Goal: Task Accomplishment & Management: Complete application form

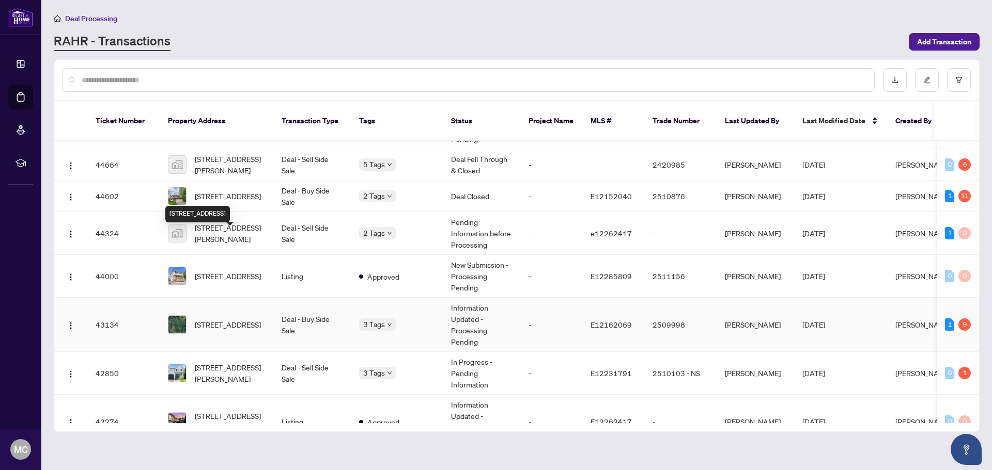
scroll to position [207, 0]
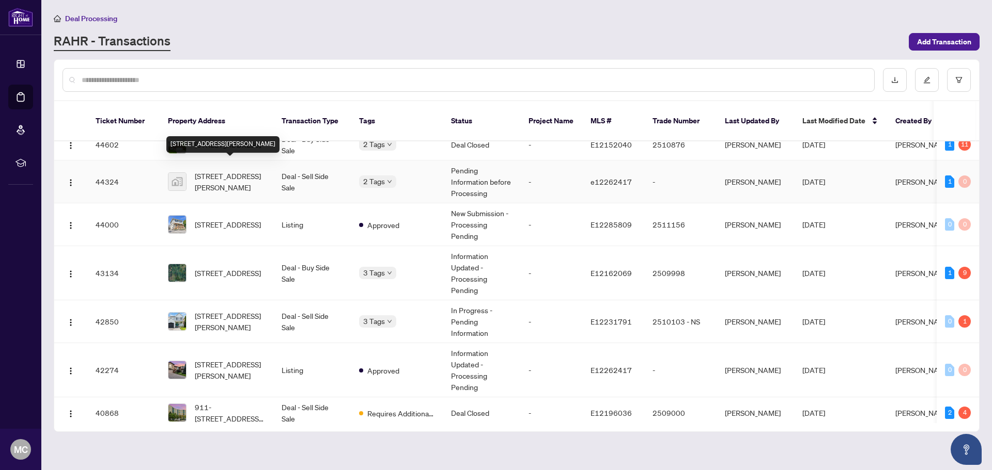
click at [226, 172] on span "[STREET_ADDRESS][PERSON_NAME]" at bounding box center [230, 181] width 70 height 23
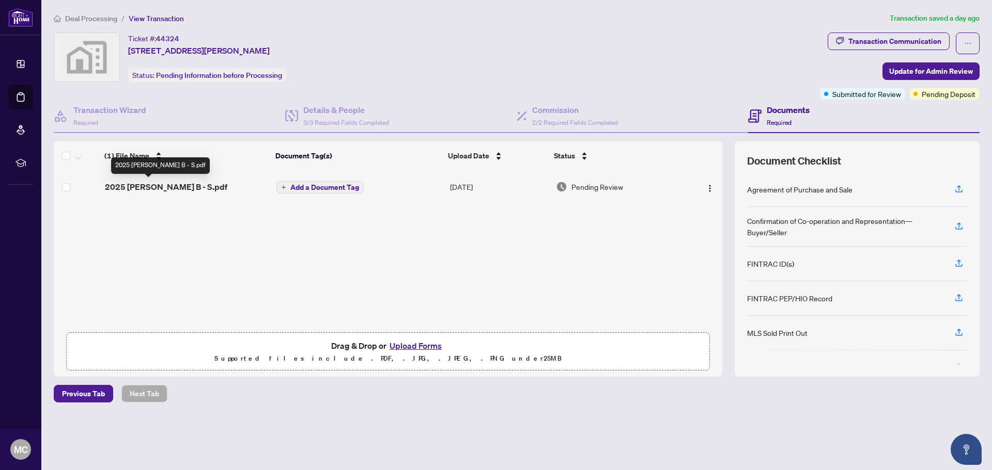
click at [141, 186] on span "2025 [PERSON_NAME] B - S.pdf" at bounding box center [166, 187] width 122 height 12
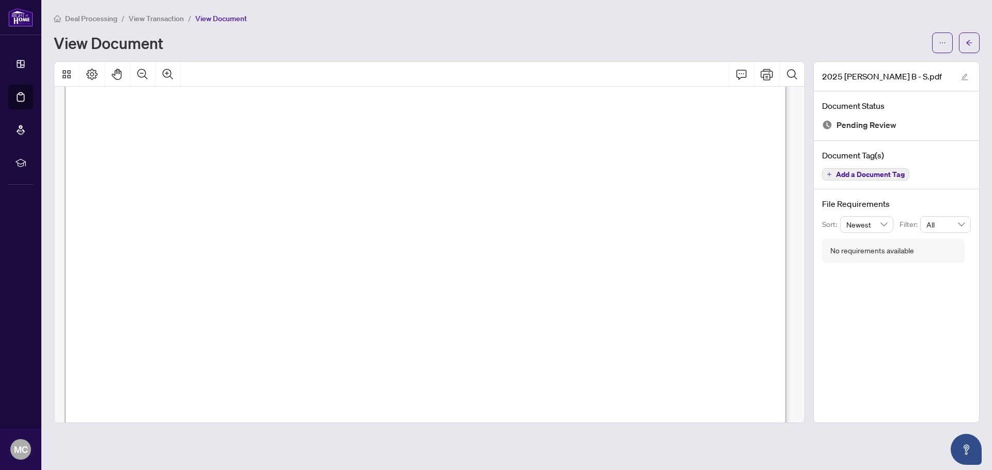
scroll to position [10249, 0]
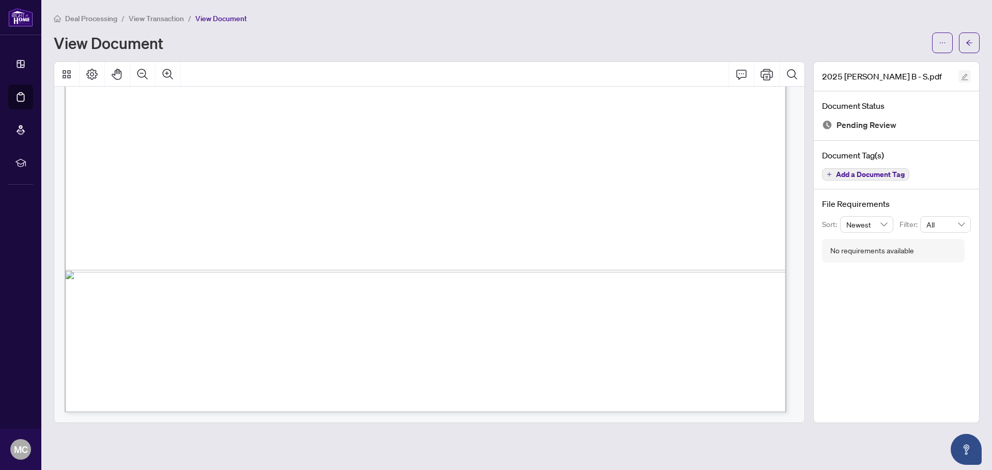
click at [961, 77] on icon "edit" at bounding box center [964, 76] width 7 height 7
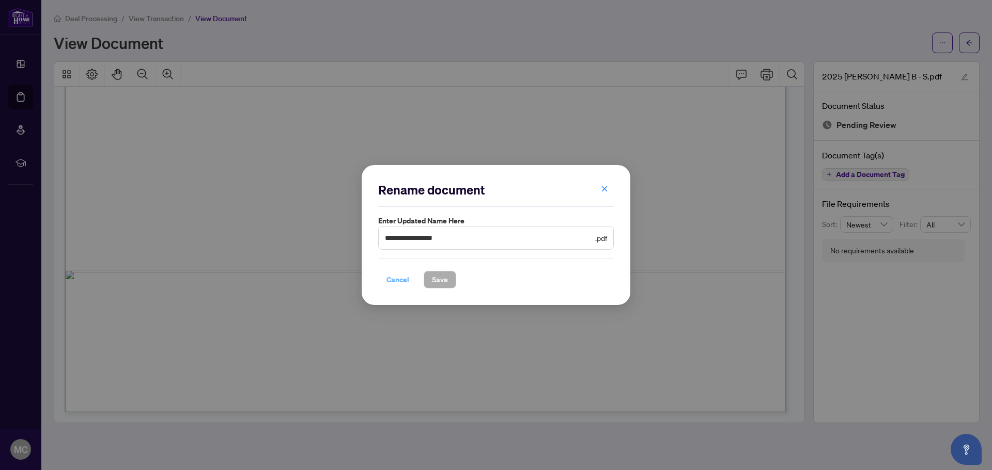
click at [391, 279] on span "Cancel" at bounding box center [397, 280] width 23 height 17
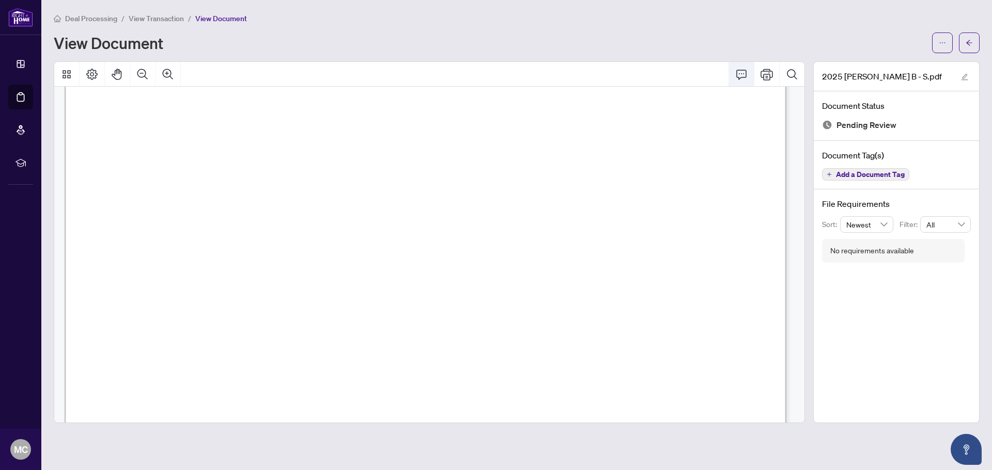
scroll to position [8854, 0]
click at [804, 104] on div at bounding box center [429, 242] width 751 height 362
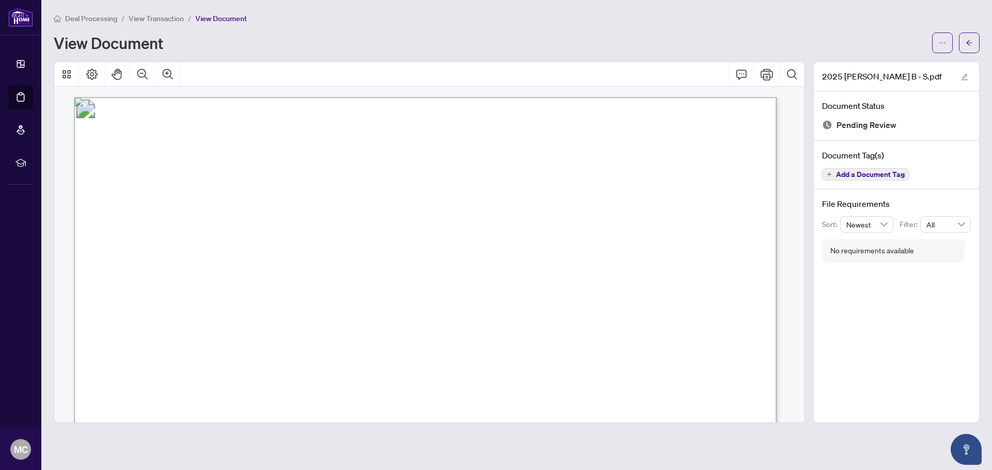
click at [152, 17] on span "View Transaction" at bounding box center [156, 18] width 55 height 9
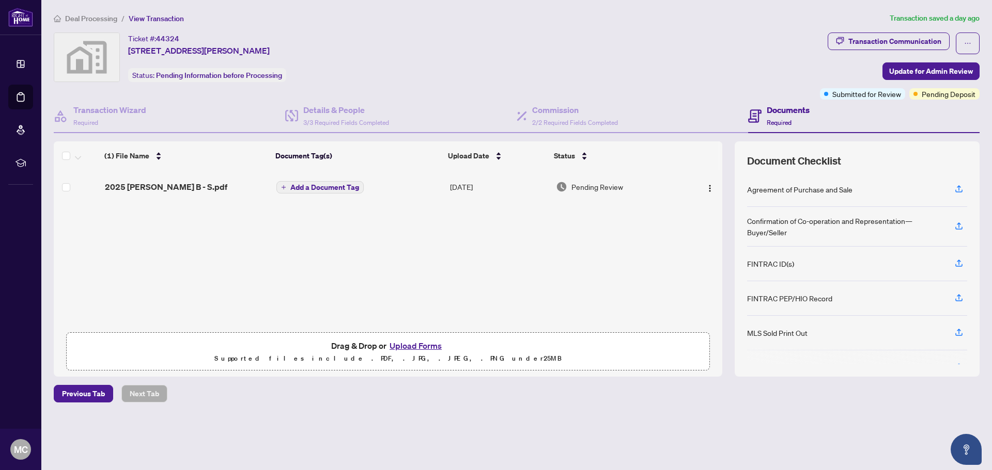
click at [413, 345] on button "Upload Forms" at bounding box center [415, 345] width 58 height 13
click at [709, 183] on span "button" at bounding box center [709, 186] width 8 height 11
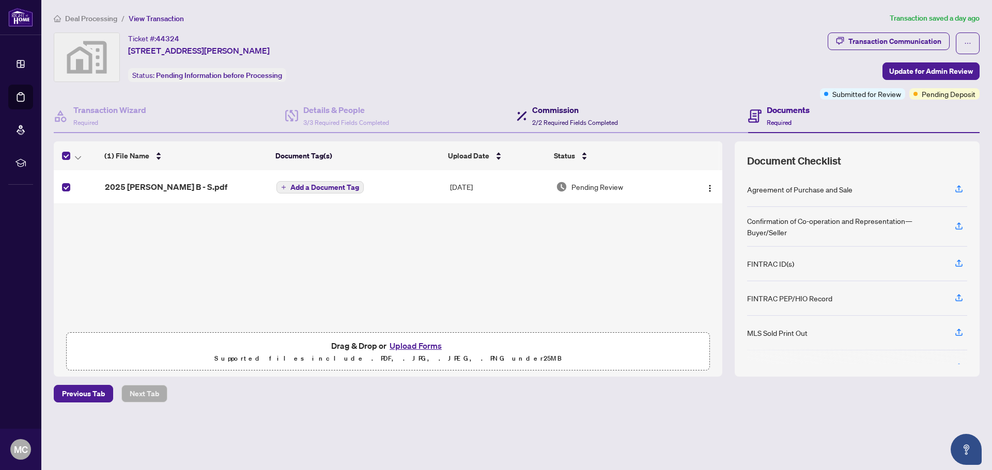
click at [545, 121] on span "2/2 Required Fields Completed" at bounding box center [575, 123] width 86 height 8
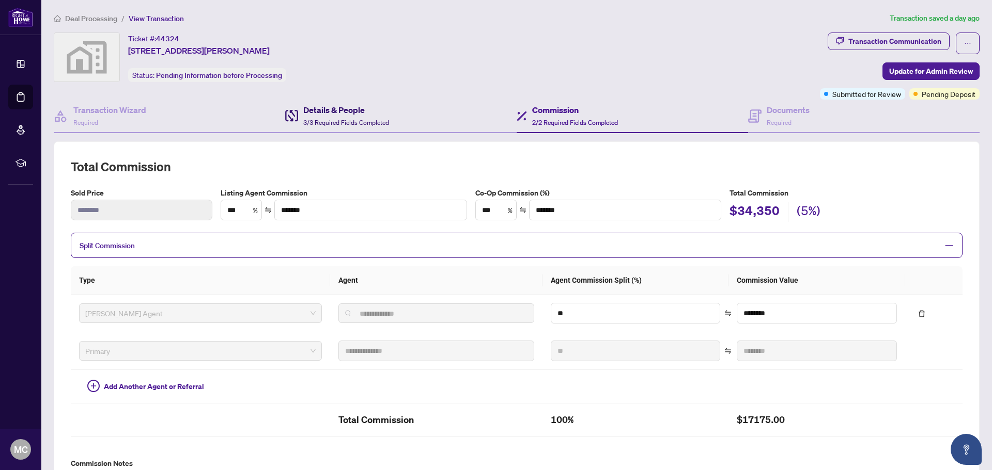
click at [340, 107] on h4 "Details & People" at bounding box center [346, 110] width 86 height 12
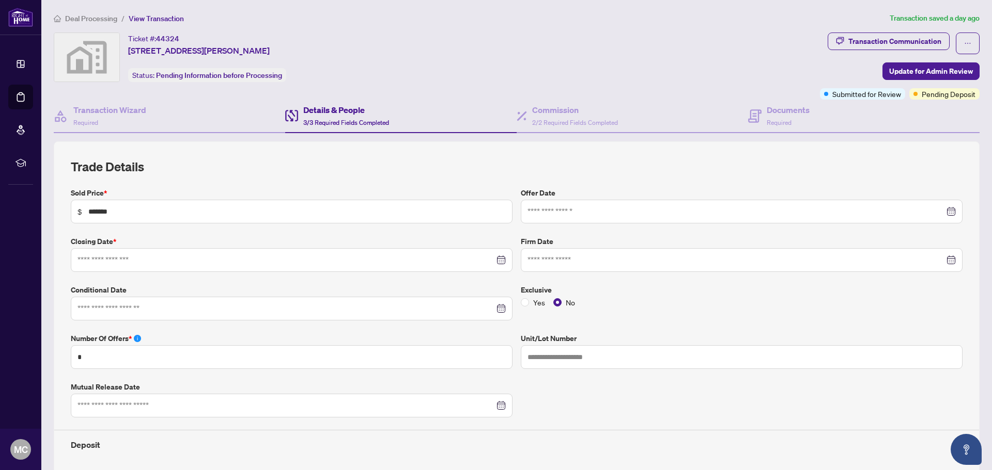
type input "**********"
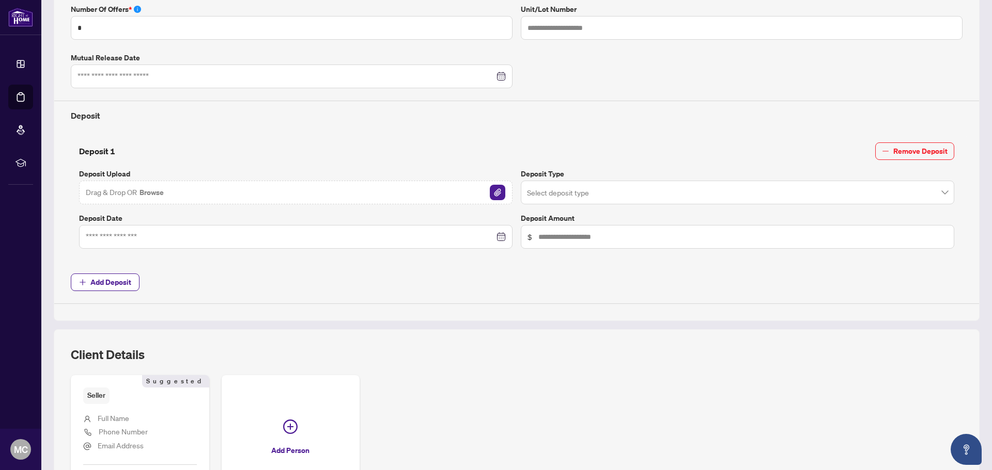
scroll to position [361, 0]
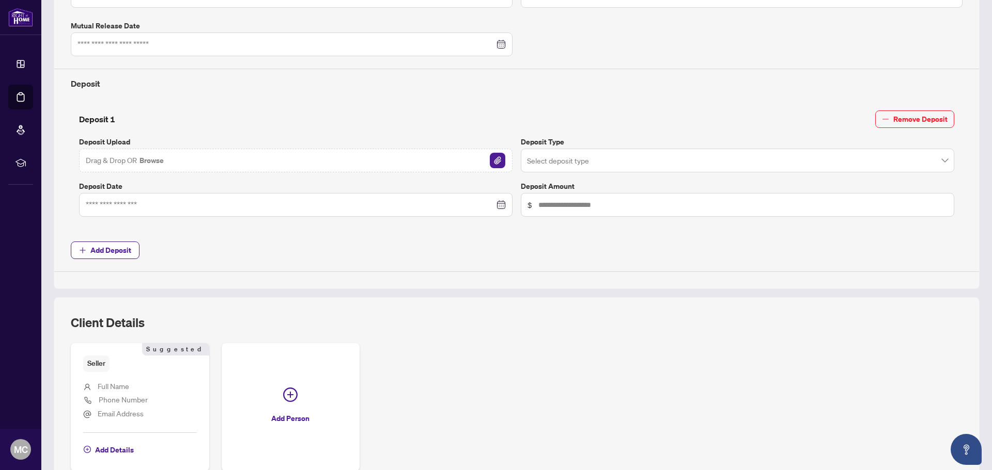
click at [170, 161] on div "Drag & Drop OR Browse" at bounding box center [295, 161] width 433 height 24
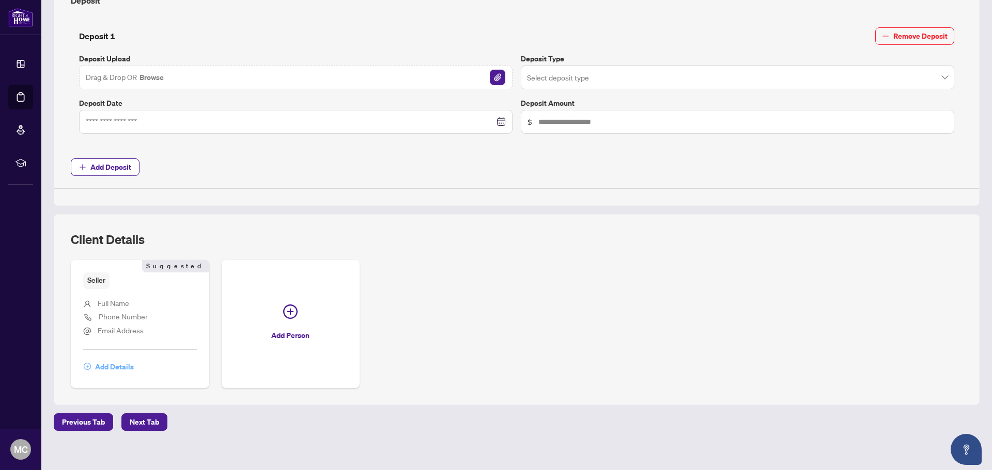
scroll to position [454, 0]
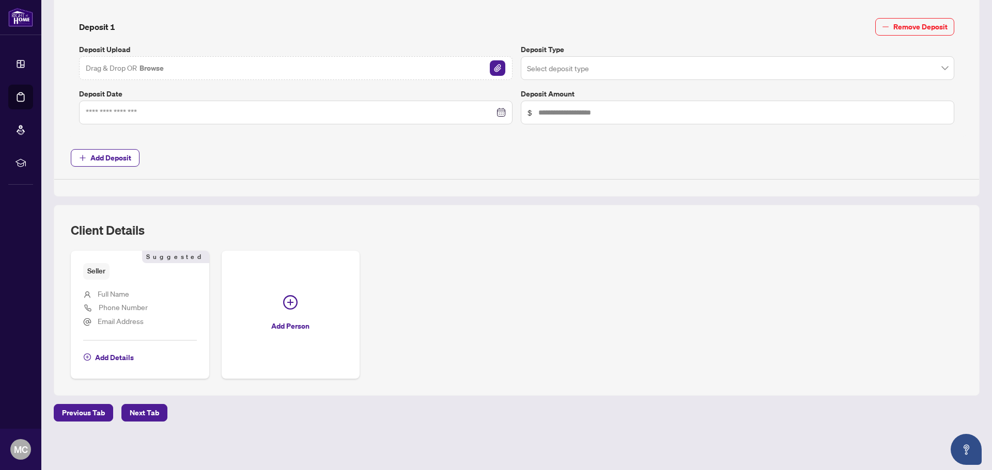
click at [109, 295] on span "Full Name" at bounding box center [114, 293] width 32 height 9
click at [103, 272] on span "Seller" at bounding box center [96, 271] width 26 height 16
click at [116, 357] on span "Add Details" at bounding box center [114, 358] width 39 height 17
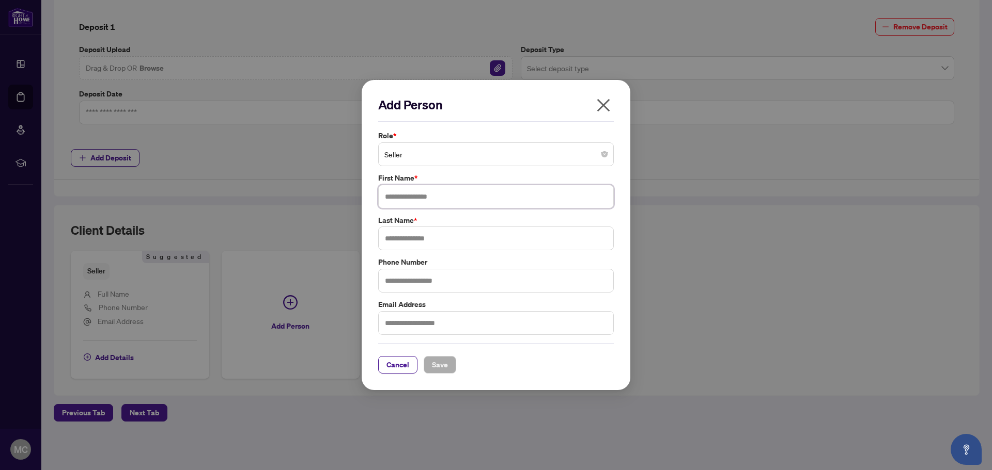
click at [410, 198] on input "text" at bounding box center [495, 197] width 235 height 24
type input "*"
type input "**********"
type input "*******"
type input "**********"
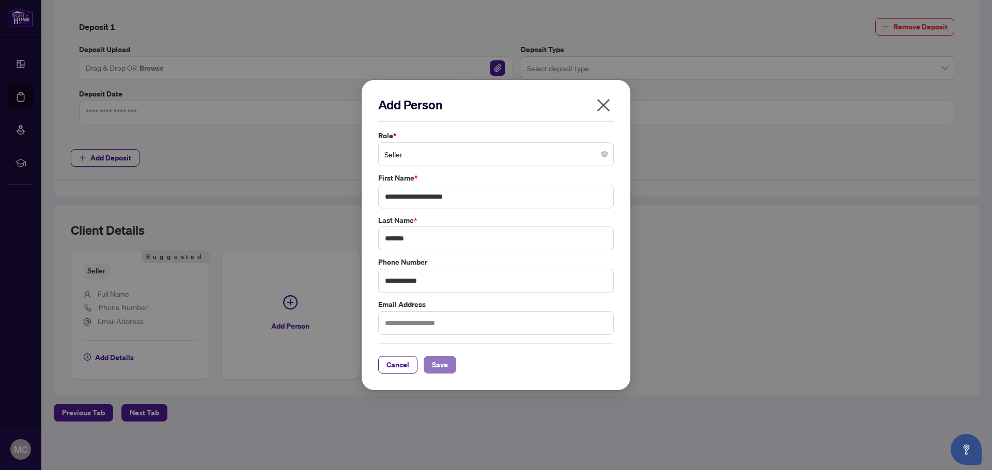
click at [446, 364] on button "Save" at bounding box center [439, 365] width 33 height 18
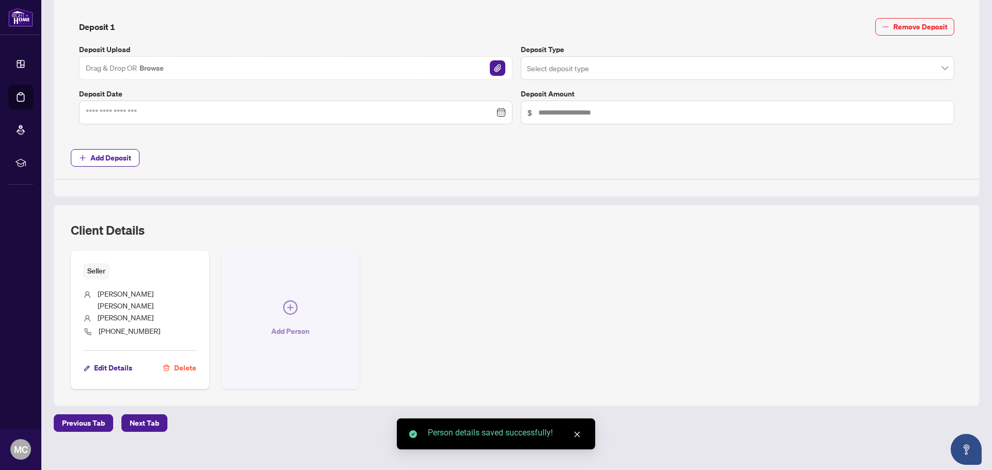
click at [288, 305] on icon "plus-circle" at bounding box center [290, 308] width 14 height 14
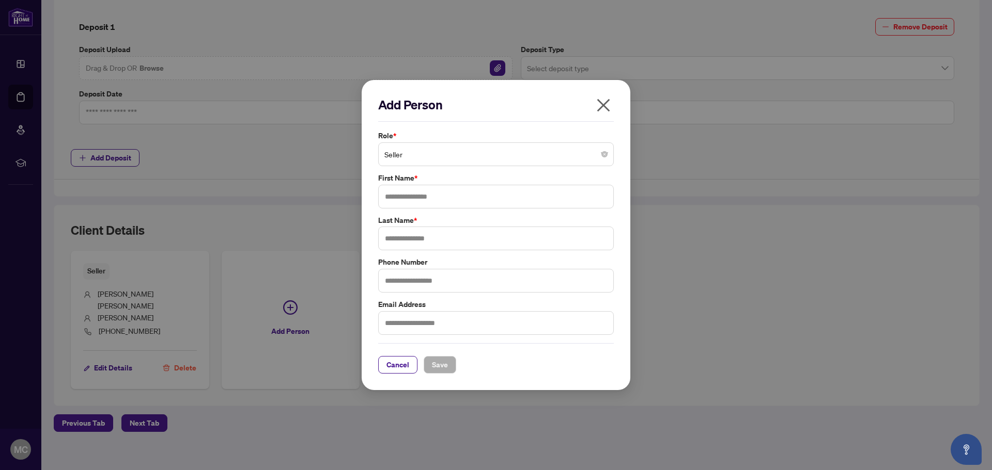
click at [420, 158] on span "Seller" at bounding box center [495, 155] width 223 height 20
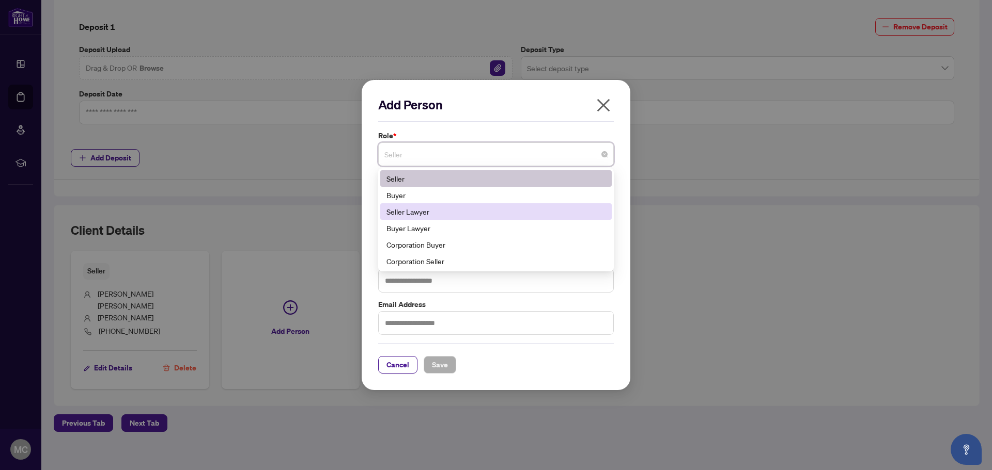
click at [402, 214] on div "Seller Lawyer" at bounding box center [495, 211] width 219 height 11
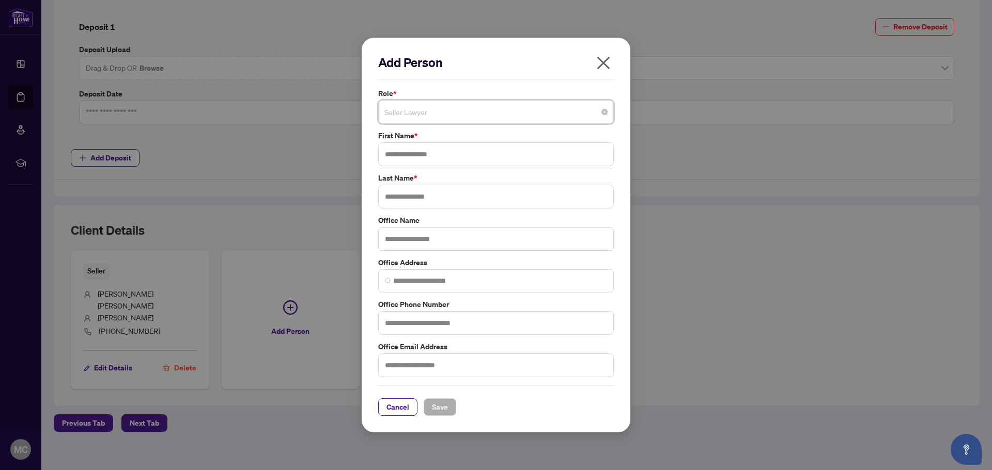
click at [412, 106] on span "Seller Lawyer" at bounding box center [495, 112] width 223 height 20
type input "**********"
type input "****"
type input "*****"
type input "**********"
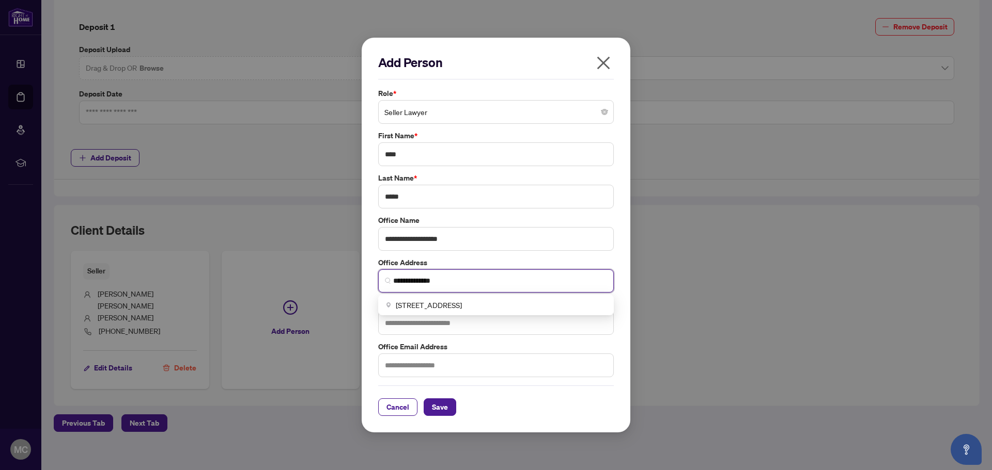
click at [394, 284] on input "**********" at bounding box center [500, 281] width 214 height 11
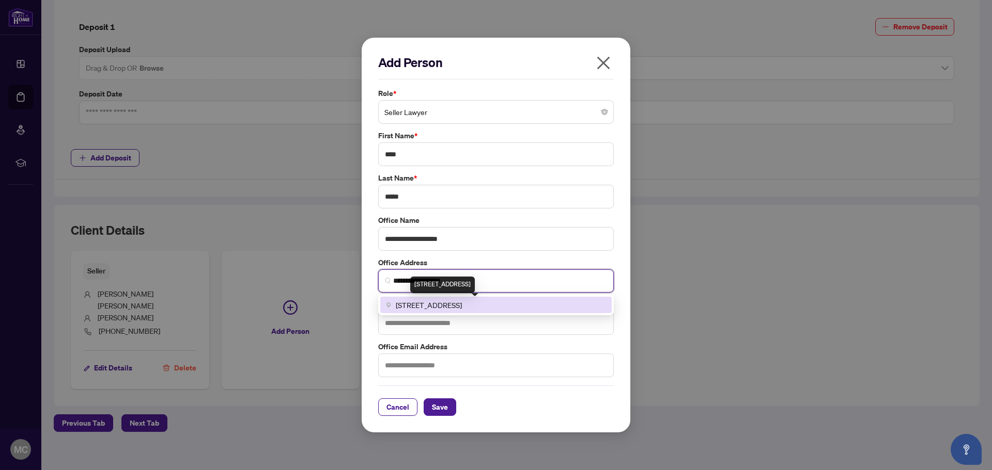
click at [462, 306] on span "[STREET_ADDRESS]" at bounding box center [429, 305] width 66 height 11
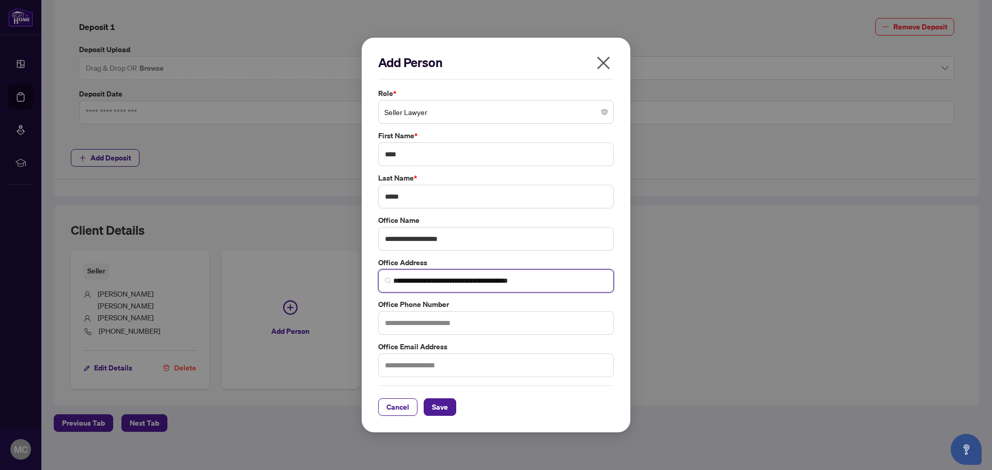
type input "**********"
click at [437, 321] on input "text" at bounding box center [495, 323] width 235 height 24
type input "**********"
click at [433, 367] on input "text" at bounding box center [495, 366] width 235 height 24
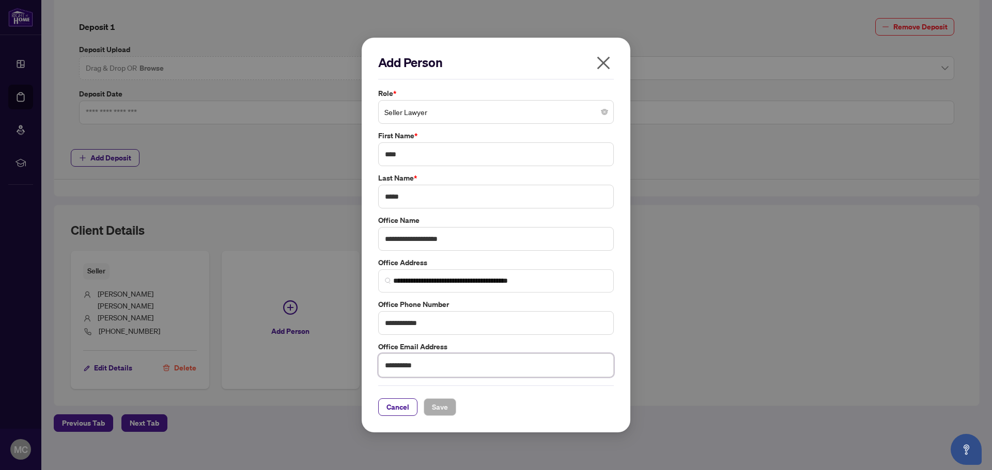
type input "**********"
click at [458, 321] on input "**********" at bounding box center [495, 323] width 235 height 24
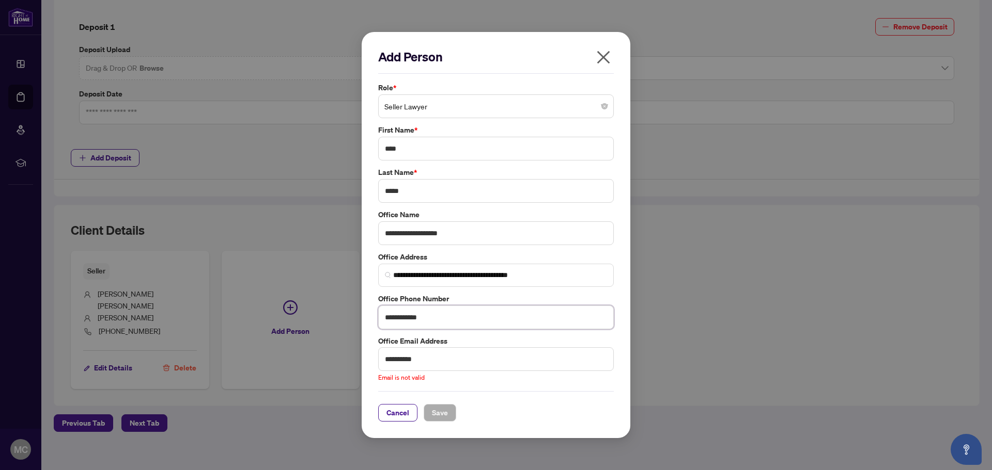
type input "**********"
drag, startPoint x: 432, startPoint y: 361, endPoint x: 375, endPoint y: 357, distance: 57.5
click at [375, 357] on div "**********" at bounding box center [496, 360] width 242 height 48
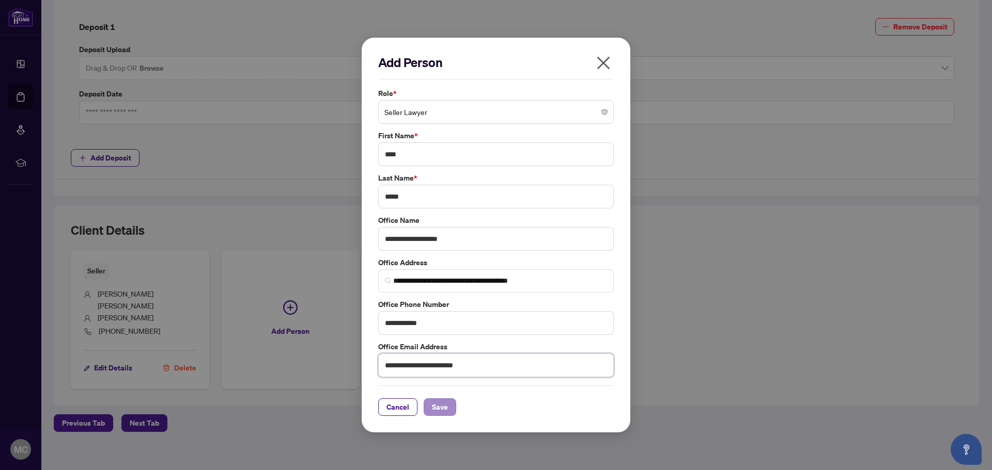
type input "**********"
click at [442, 408] on span "Save" at bounding box center [440, 407] width 16 height 17
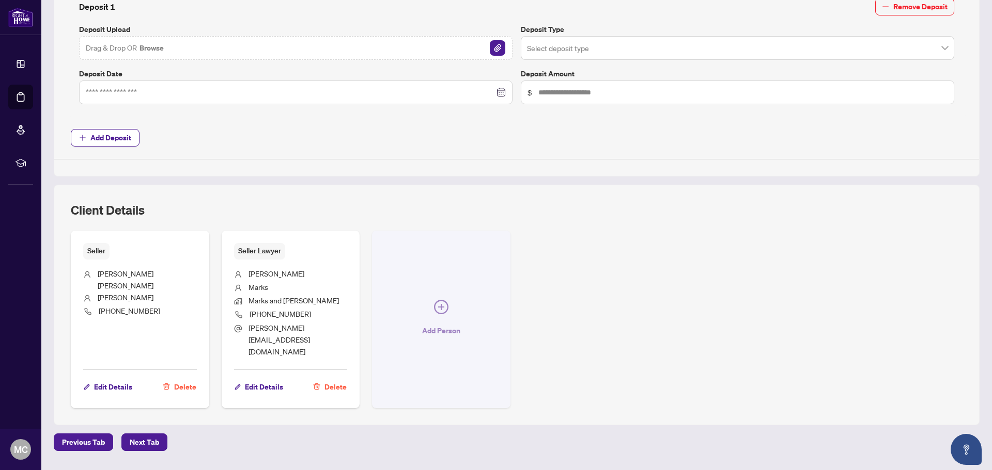
scroll to position [481, 0]
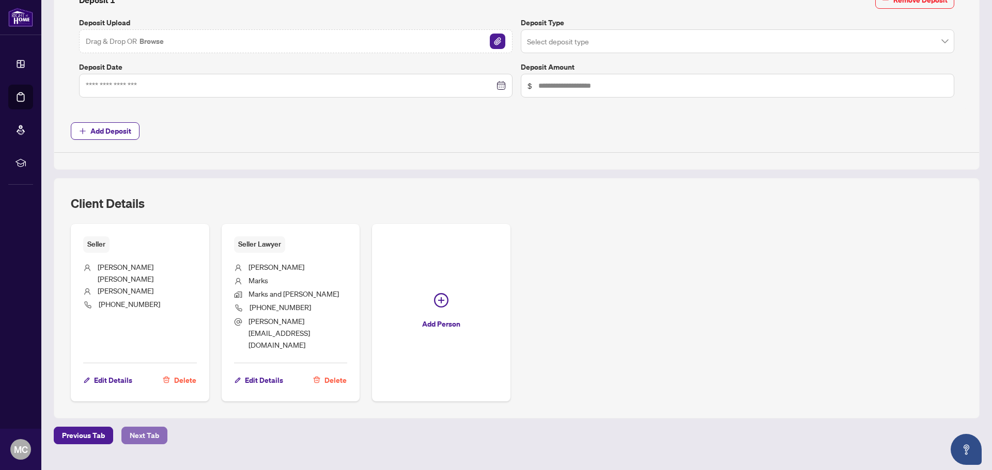
click at [142, 428] on span "Next Tab" at bounding box center [144, 436] width 29 height 17
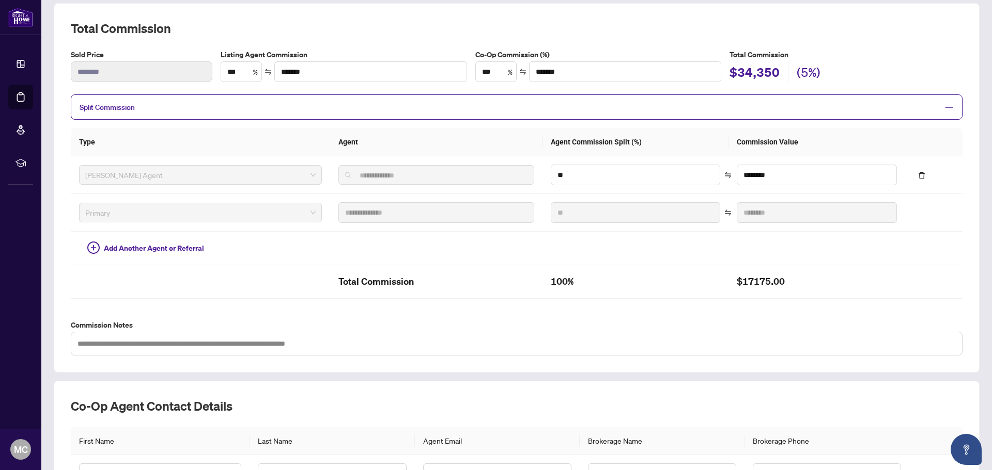
scroll to position [131, 0]
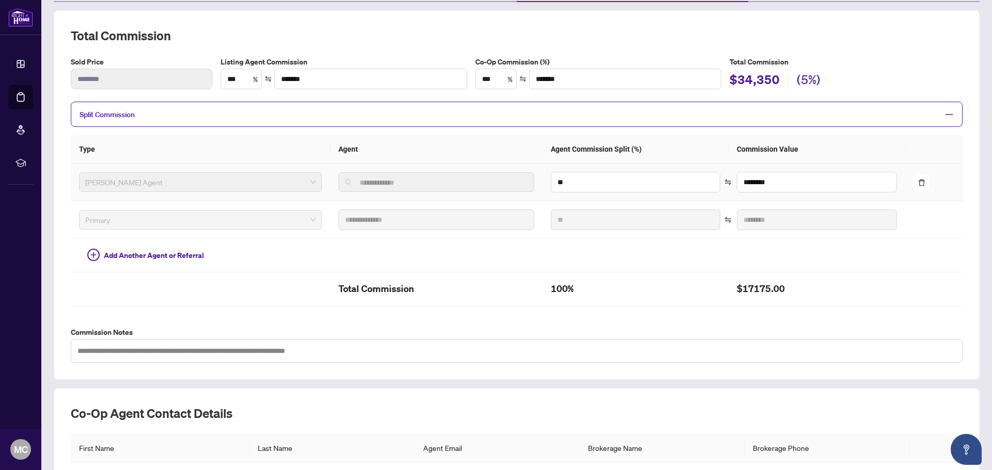
click at [124, 184] on span "[PERSON_NAME] Agent" at bounding box center [200, 182] width 230 height 15
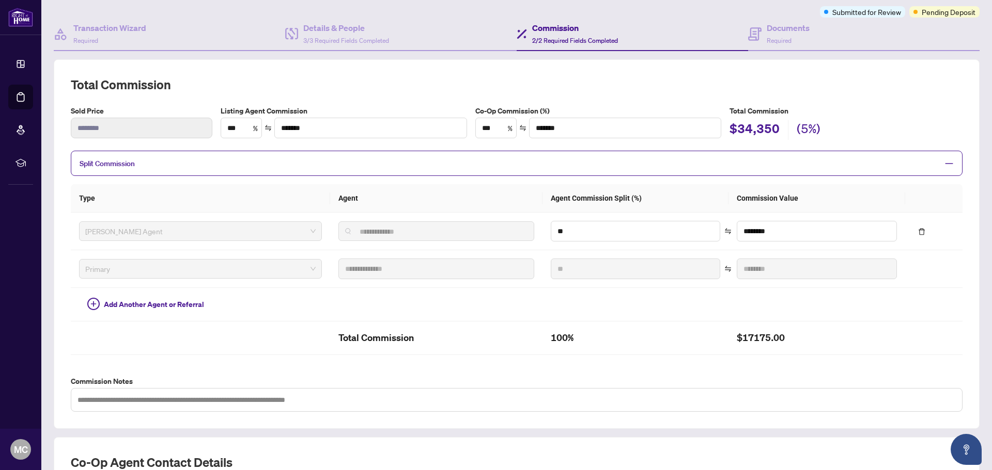
scroll to position [28, 0]
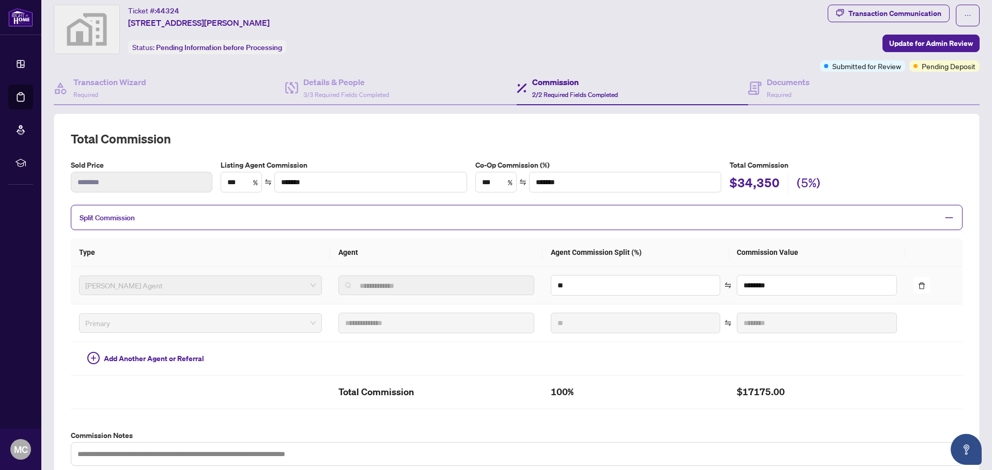
click at [131, 286] on span "[PERSON_NAME] Agent" at bounding box center [200, 285] width 230 height 15
click at [143, 255] on th "Type" at bounding box center [200, 253] width 259 height 28
click at [647, 253] on th "Agent Commission Split (%)" at bounding box center [635, 253] width 186 height 28
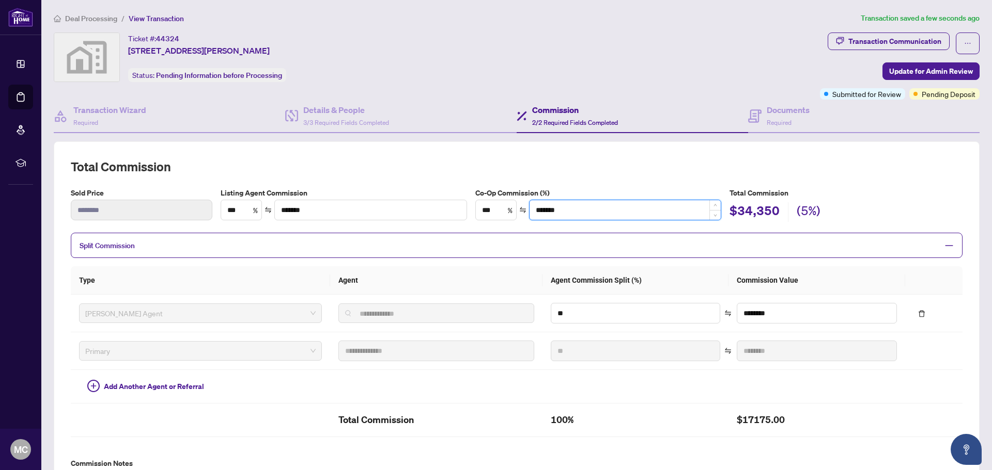
click at [605, 207] on input "*******" at bounding box center [625, 210] width 192 height 20
click at [846, 212] on div "$34,350 (5%)" at bounding box center [845, 212] width 233 height 20
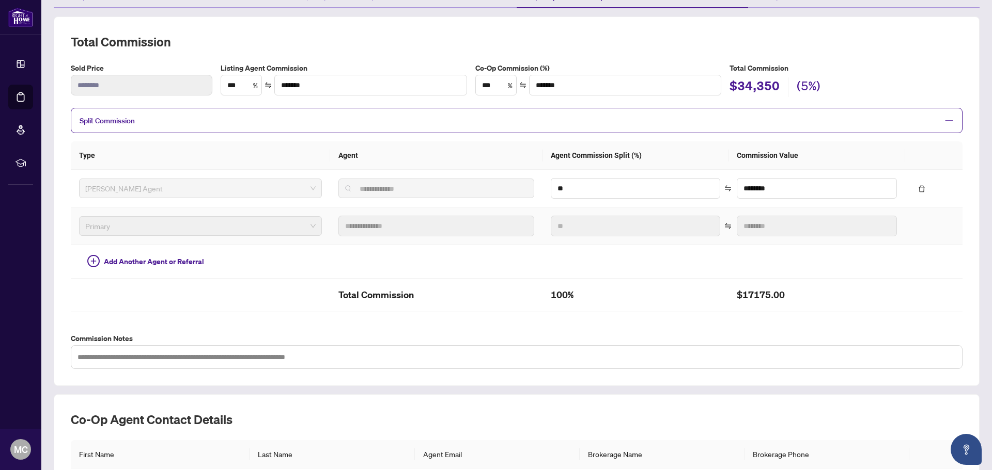
scroll to position [103, 0]
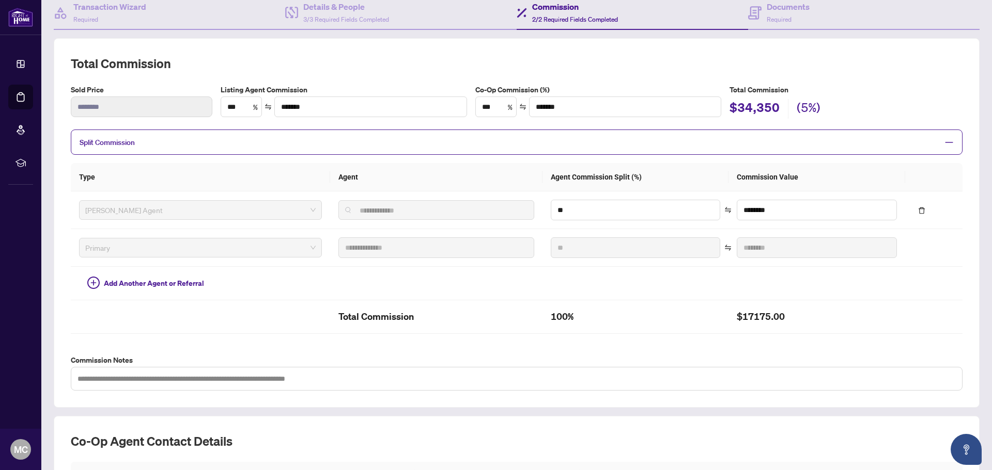
click at [147, 143] on span "Split Commission" at bounding box center [509, 142] width 858 height 12
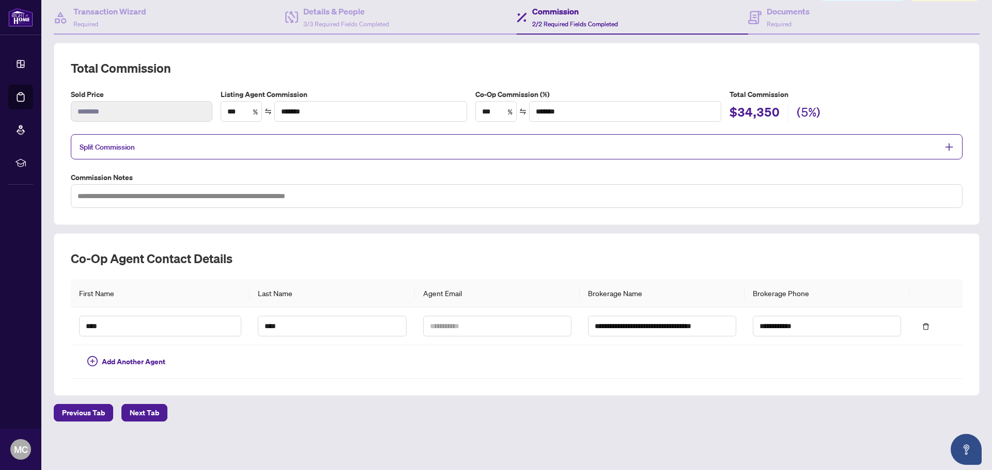
scroll to position [99, 0]
click at [147, 143] on span "Split Commission" at bounding box center [509, 147] width 858 height 12
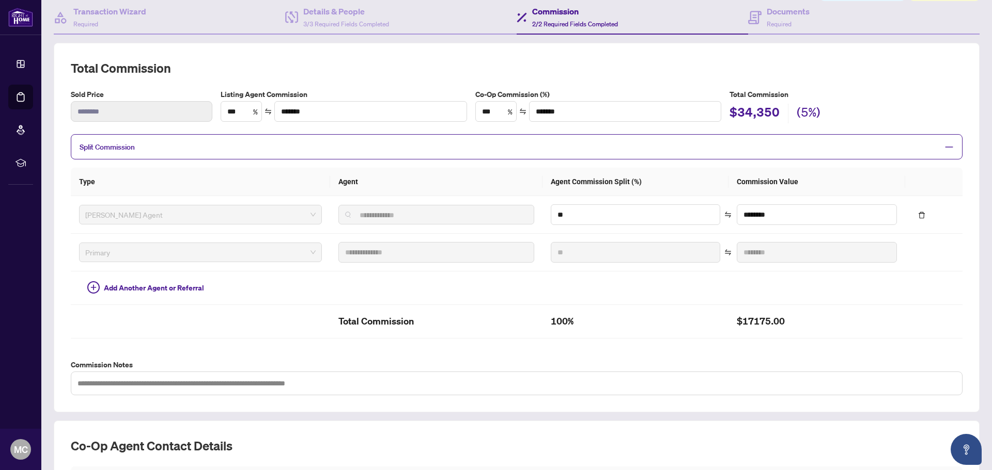
scroll to position [103, 0]
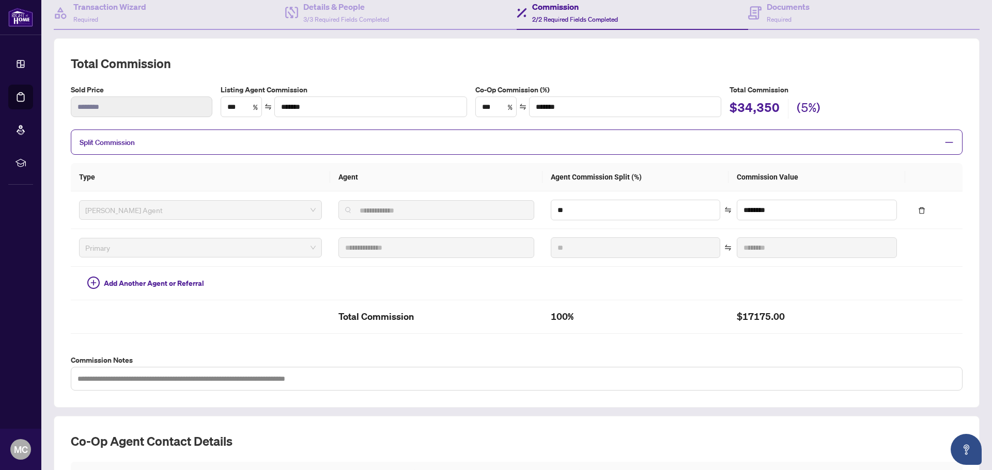
click at [947, 136] on div "Split Commission" at bounding box center [516, 142] width 891 height 25
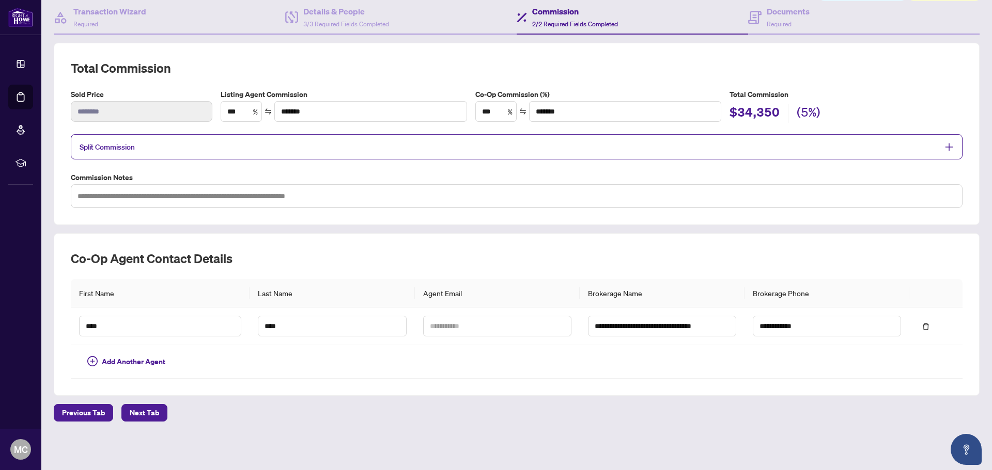
scroll to position [99, 0]
click at [947, 136] on div "Split Commission" at bounding box center [516, 146] width 891 height 25
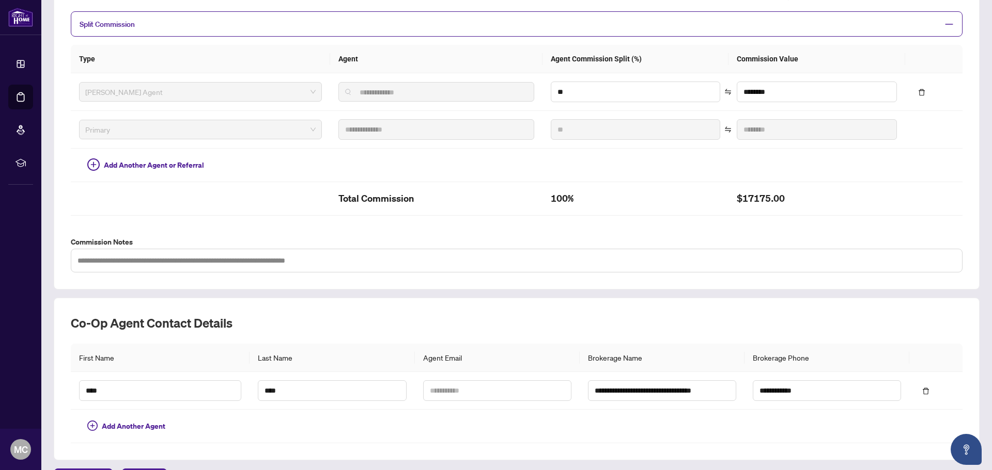
scroll to position [183, 0]
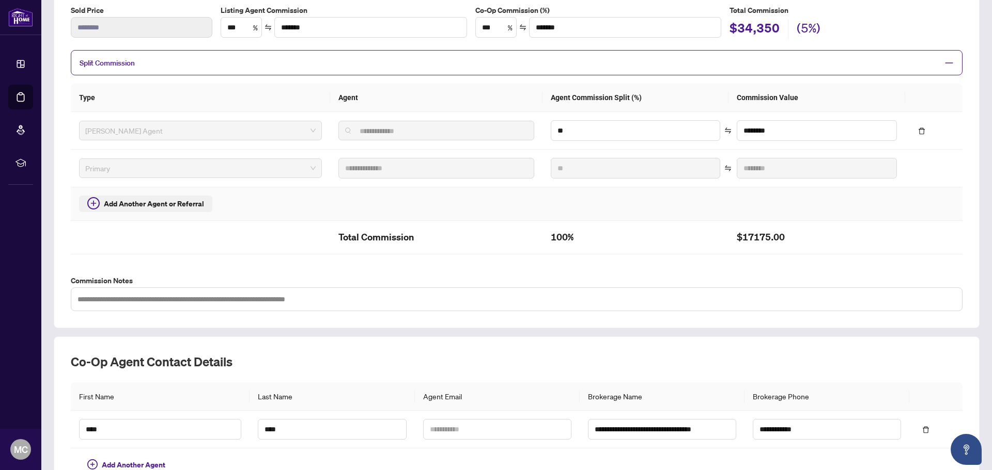
click at [158, 206] on span "Add Another Agent or Referral" at bounding box center [154, 203] width 100 height 11
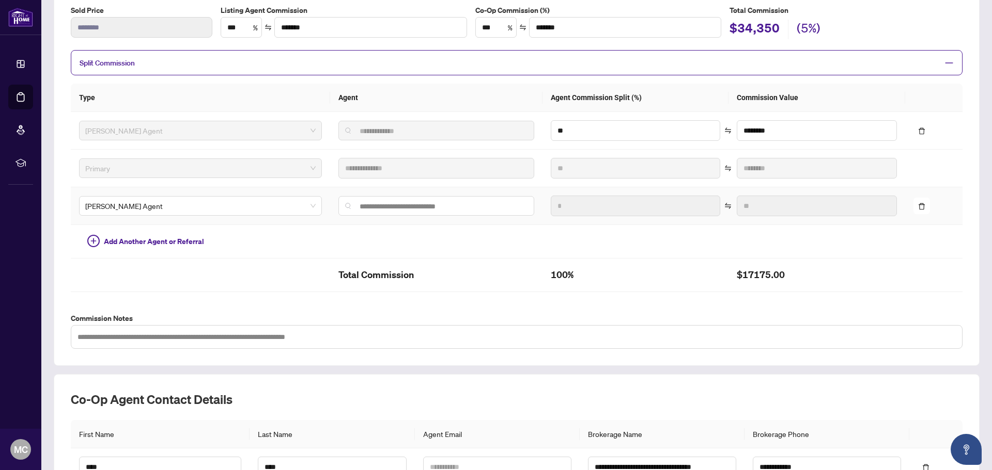
click at [271, 218] on td "[PERSON_NAME] Agent" at bounding box center [200, 206] width 259 height 38
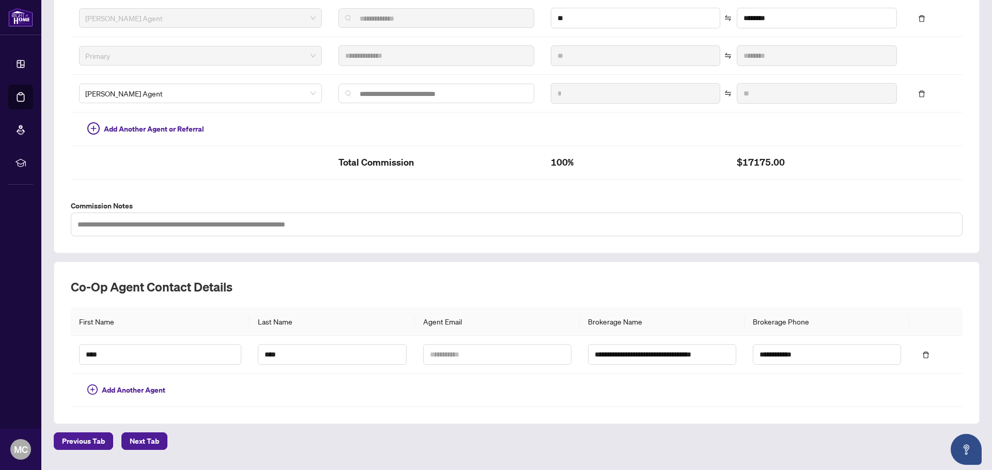
scroll to position [324, 0]
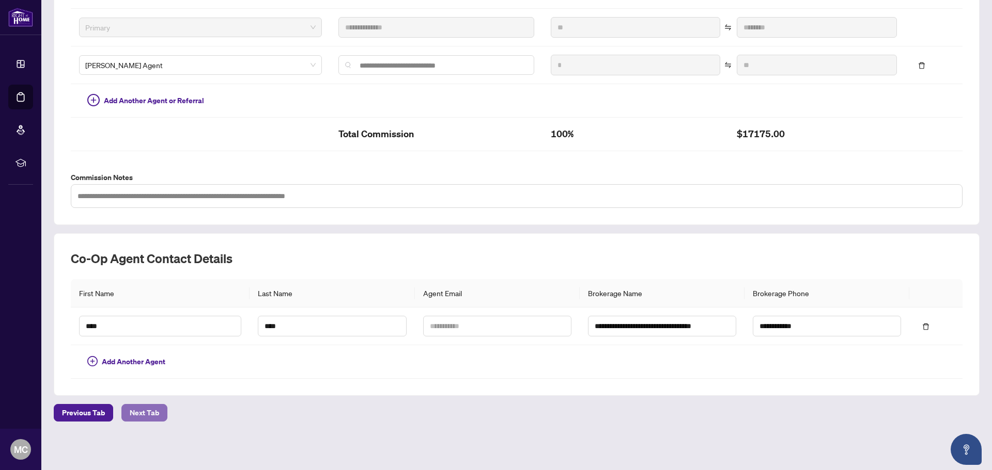
click at [131, 413] on span "Next Tab" at bounding box center [144, 413] width 29 height 17
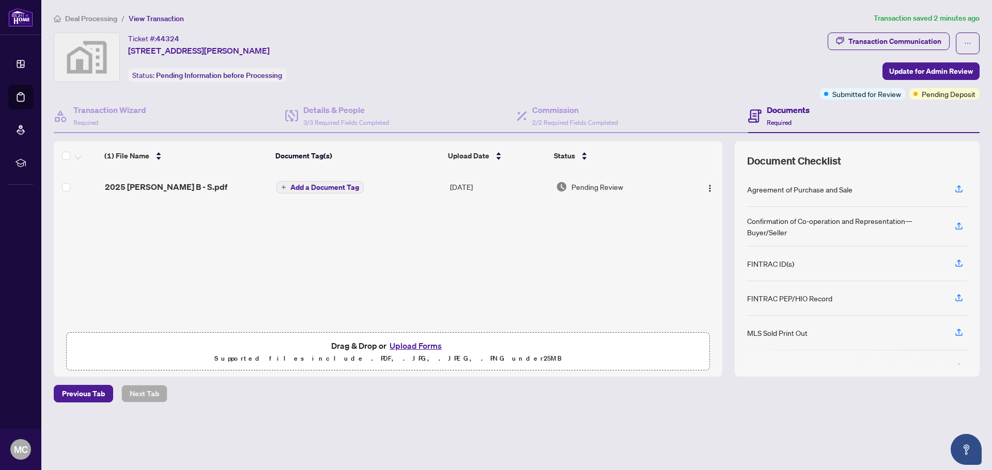
click at [791, 109] on h4 "Documents" at bounding box center [787, 110] width 43 height 12
click at [786, 110] on h4 "Documents" at bounding box center [787, 110] width 43 height 12
click at [423, 349] on button "Upload Forms" at bounding box center [415, 345] width 58 height 13
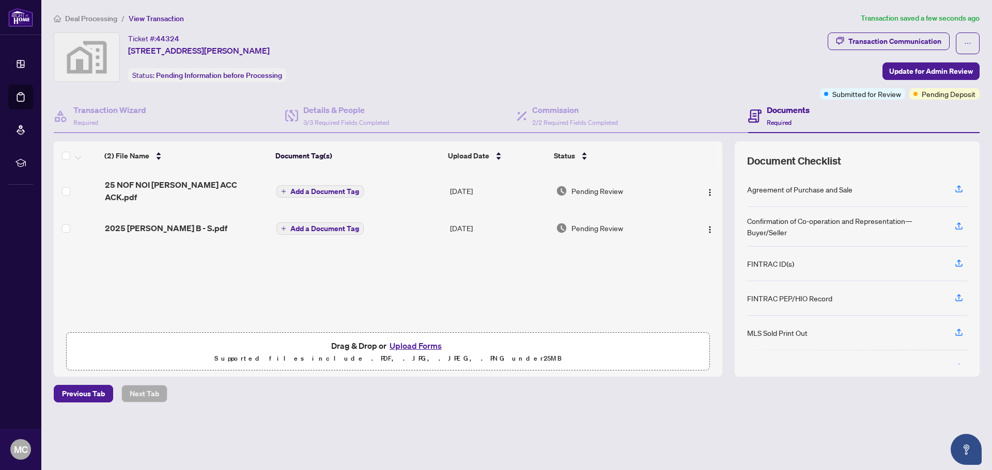
click at [293, 188] on span "Add a Document Tag" at bounding box center [324, 191] width 69 height 7
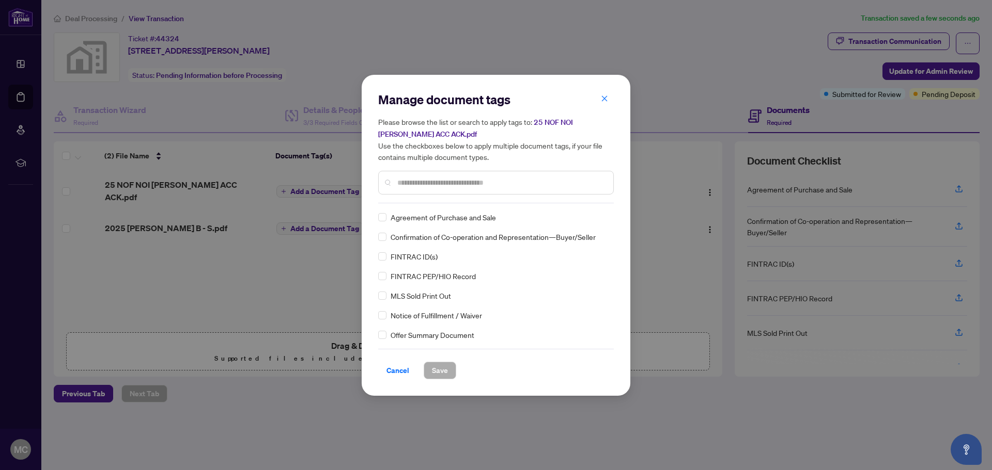
click at [406, 184] on input "text" at bounding box center [501, 182] width 208 height 11
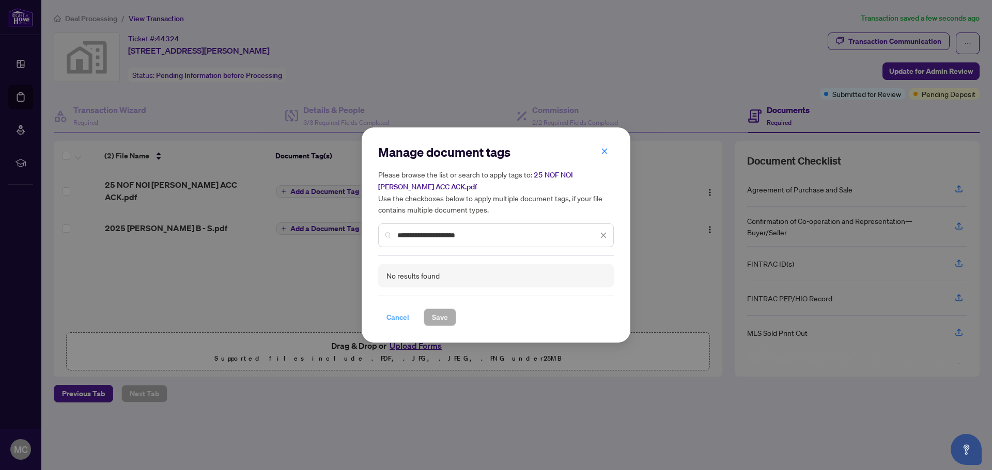
type input "**********"
click at [399, 318] on span "Cancel" at bounding box center [397, 317] width 23 height 17
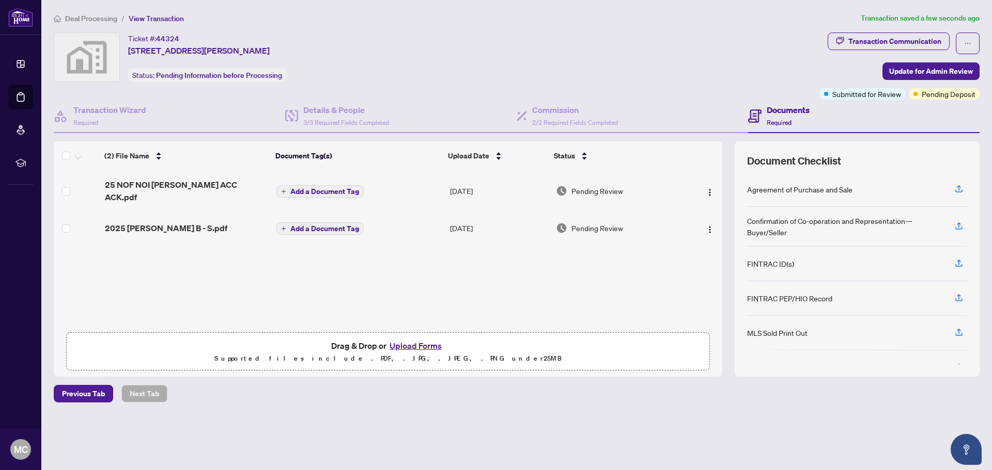
click at [320, 188] on span "Add a Document Tag" at bounding box center [324, 191] width 69 height 7
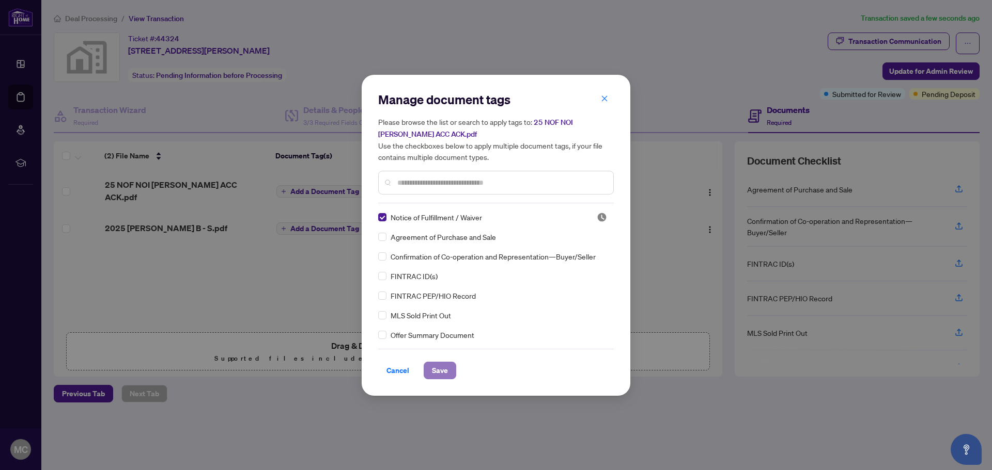
click at [434, 372] on span "Save" at bounding box center [440, 371] width 16 height 17
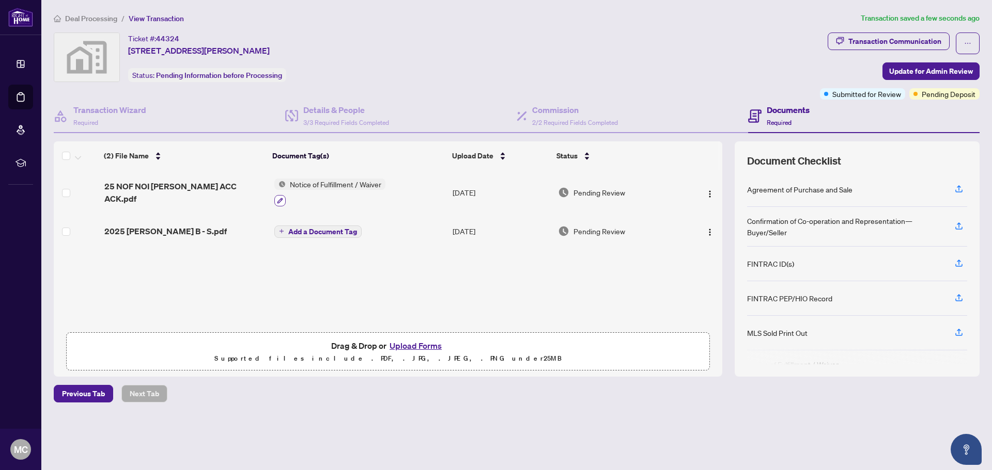
click at [278, 198] on icon "button" at bounding box center [280, 201] width 6 height 6
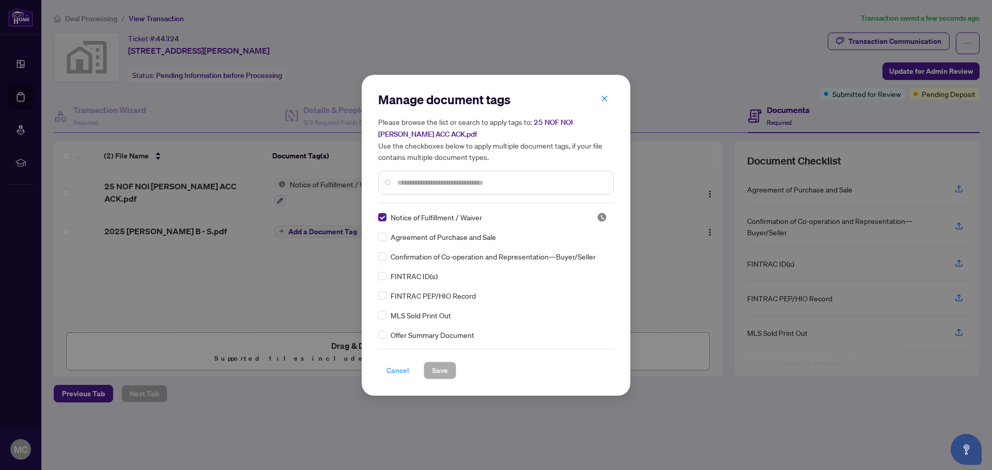
click at [393, 367] on span "Cancel" at bounding box center [397, 371] width 23 height 17
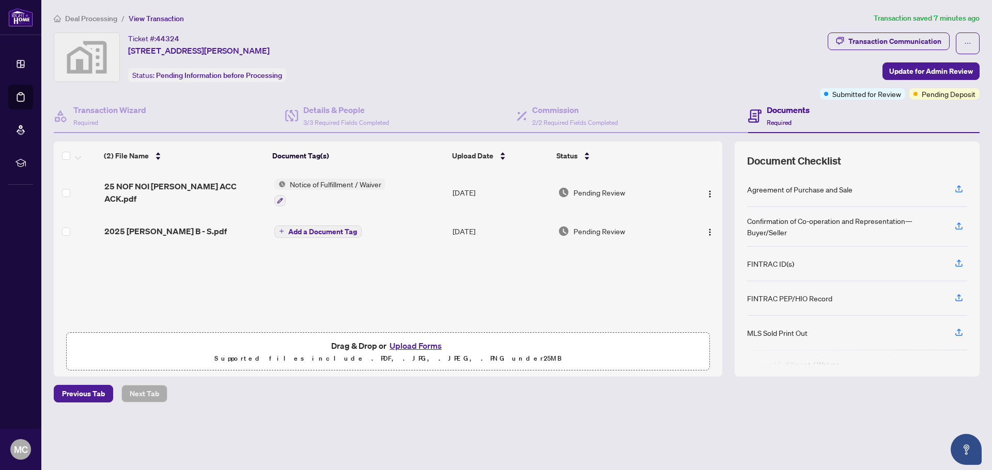
click at [411, 346] on button "Upload Forms" at bounding box center [415, 345] width 58 height 13
click at [423, 345] on button "Upload Forms" at bounding box center [415, 345] width 58 height 13
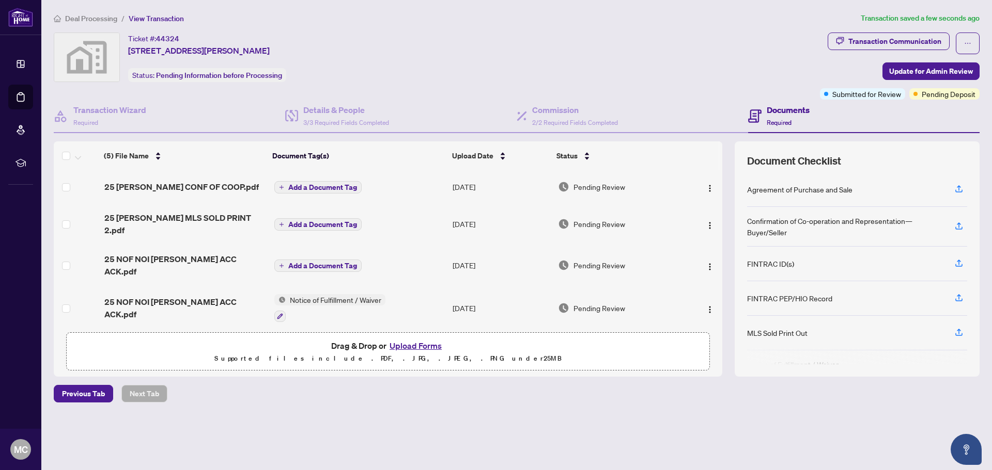
click at [326, 184] on span "Add a Document Tag" at bounding box center [322, 187] width 69 height 7
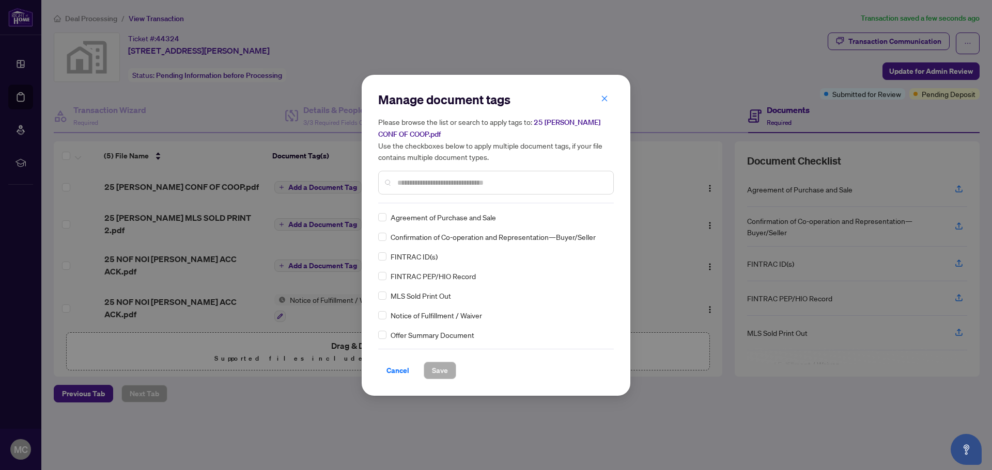
click at [492, 205] on div "Manage document tags Please browse the list or search to apply tags to: 25 [PER…" at bounding box center [495, 235] width 235 height 288
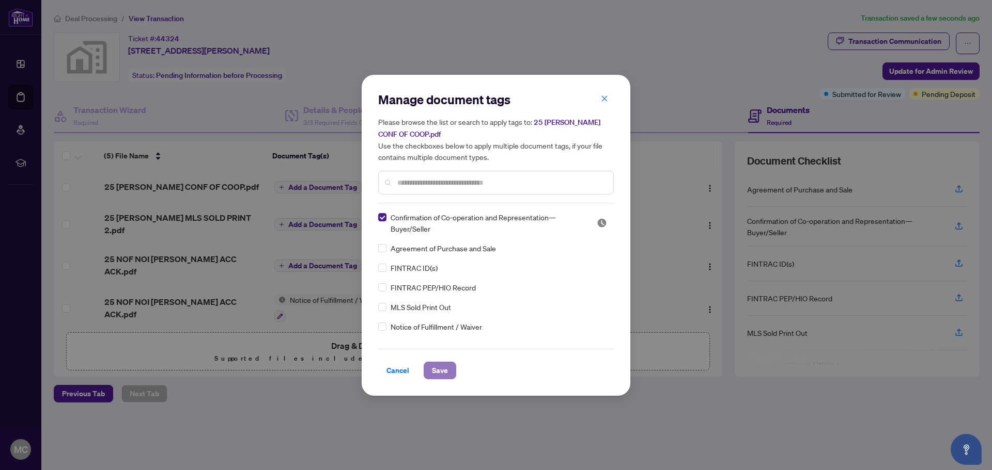
click at [432, 369] on span "Save" at bounding box center [440, 371] width 16 height 17
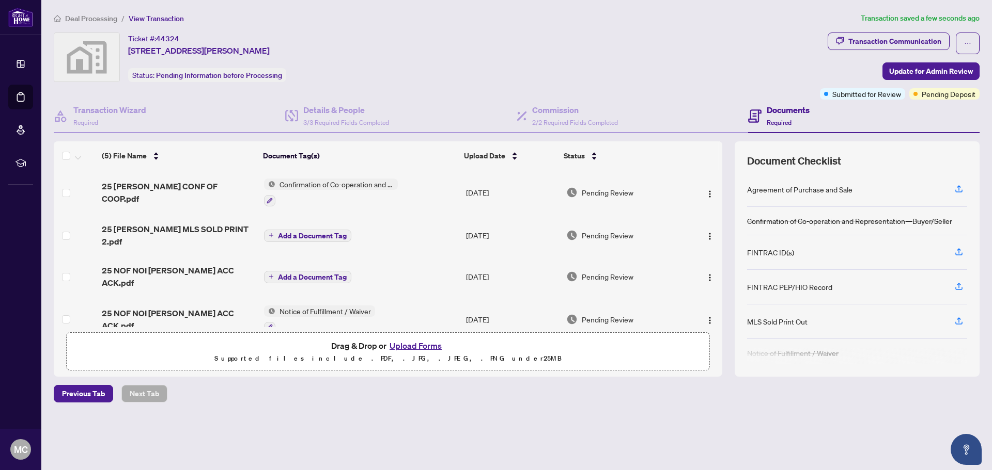
click at [290, 232] on span "Add a Document Tag" at bounding box center [312, 235] width 69 height 7
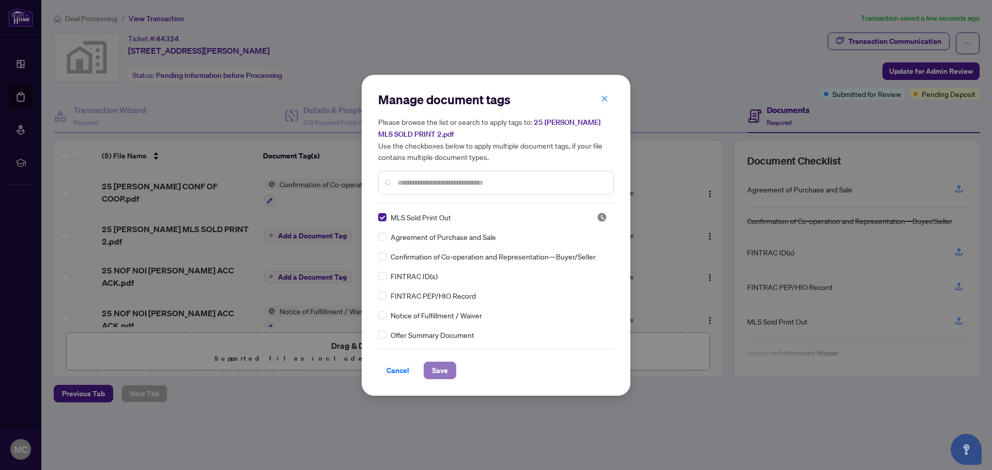
click at [437, 370] on span "Save" at bounding box center [440, 371] width 16 height 17
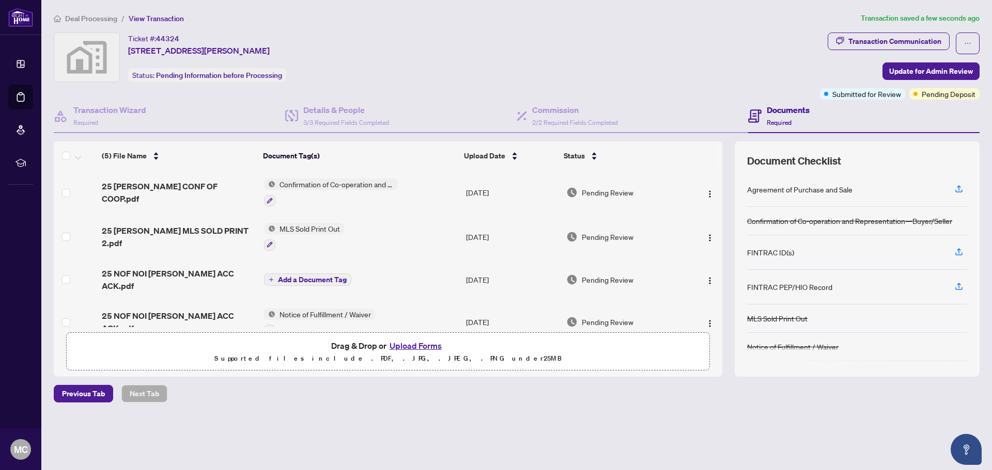
click at [283, 276] on span "Add a Document Tag" at bounding box center [312, 279] width 69 height 7
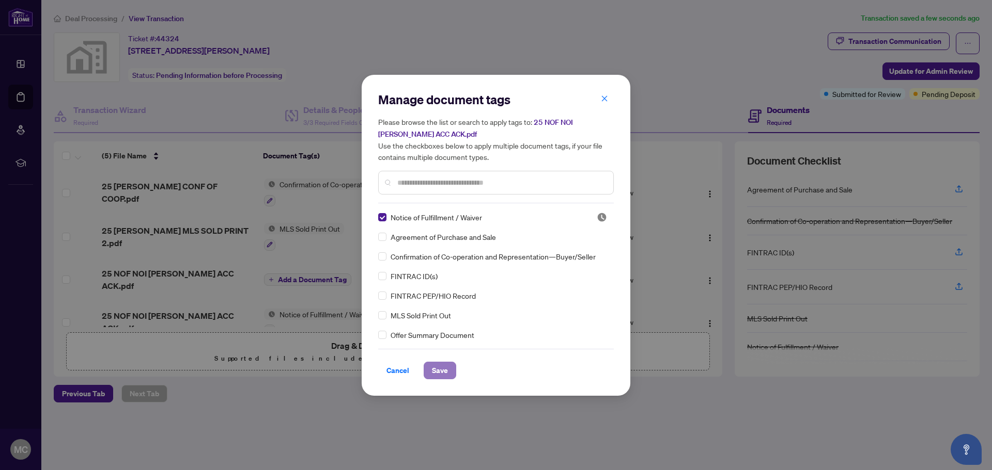
click at [441, 370] on span "Save" at bounding box center [440, 371] width 16 height 17
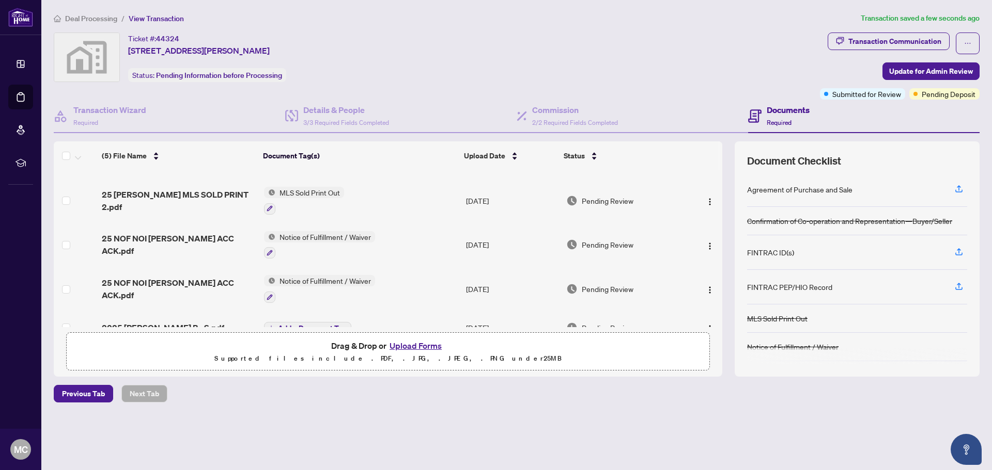
scroll to position [54, 0]
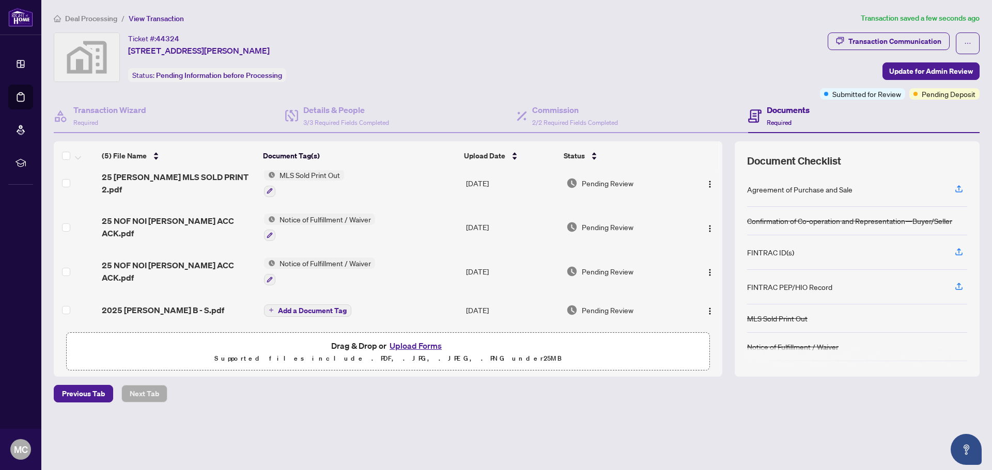
click at [289, 307] on span "Add a Document Tag" at bounding box center [312, 310] width 69 height 7
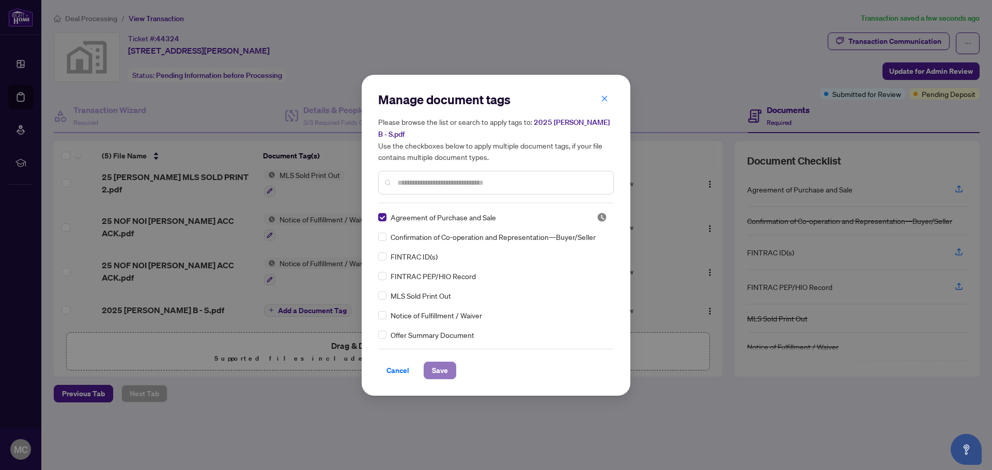
click at [441, 368] on span "Save" at bounding box center [440, 371] width 16 height 17
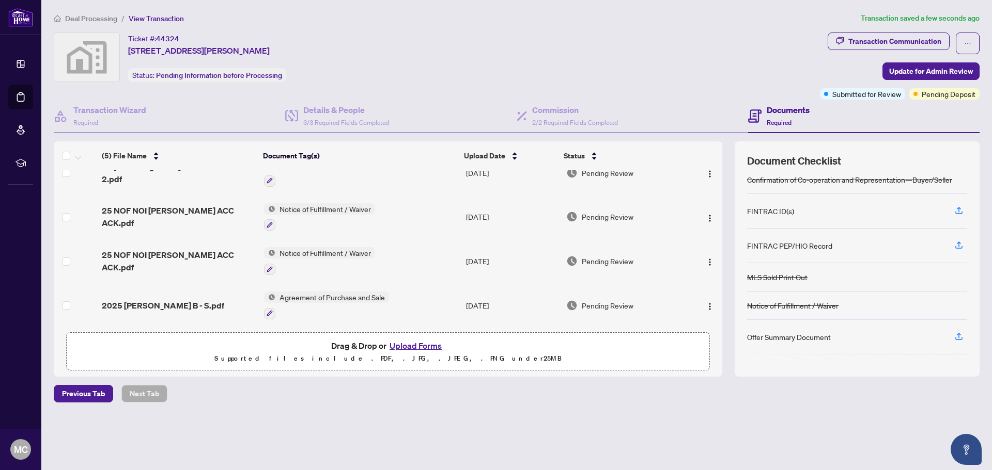
scroll to position [98, 0]
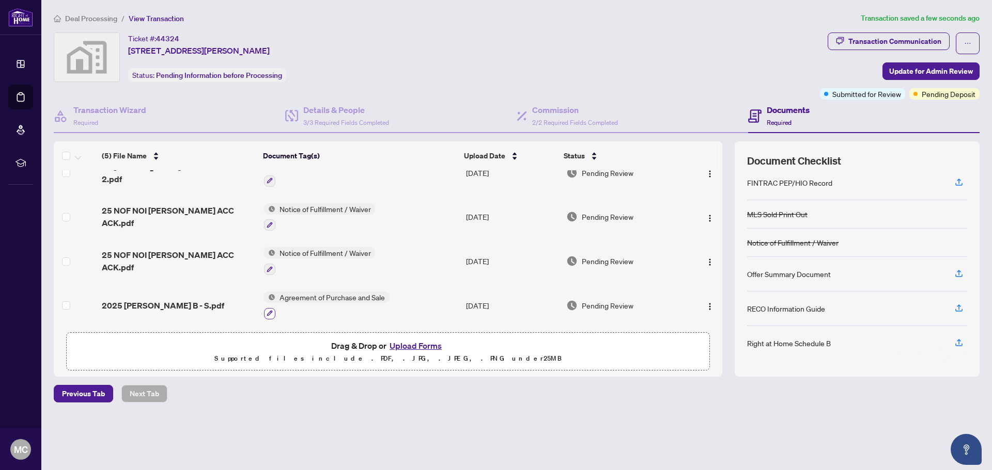
click at [268, 311] on icon "button" at bounding box center [269, 314] width 6 height 6
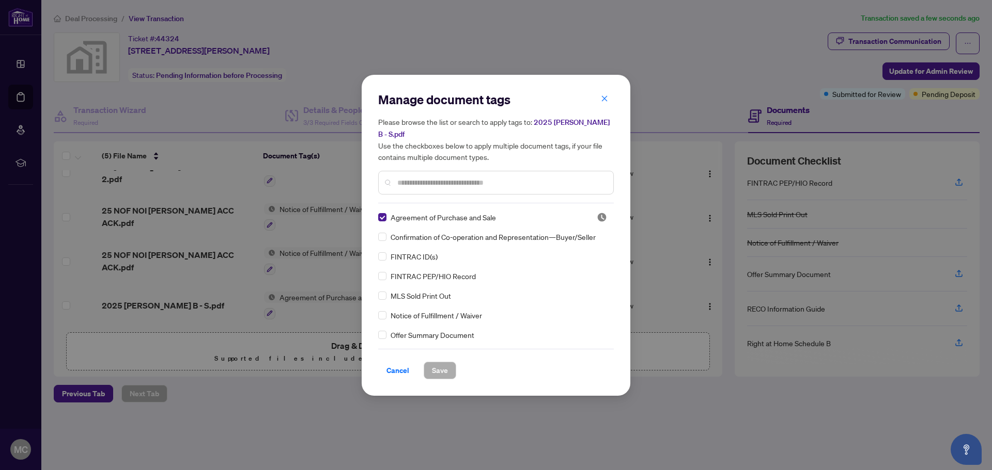
click at [447, 183] on input "text" at bounding box center [501, 182] width 208 height 11
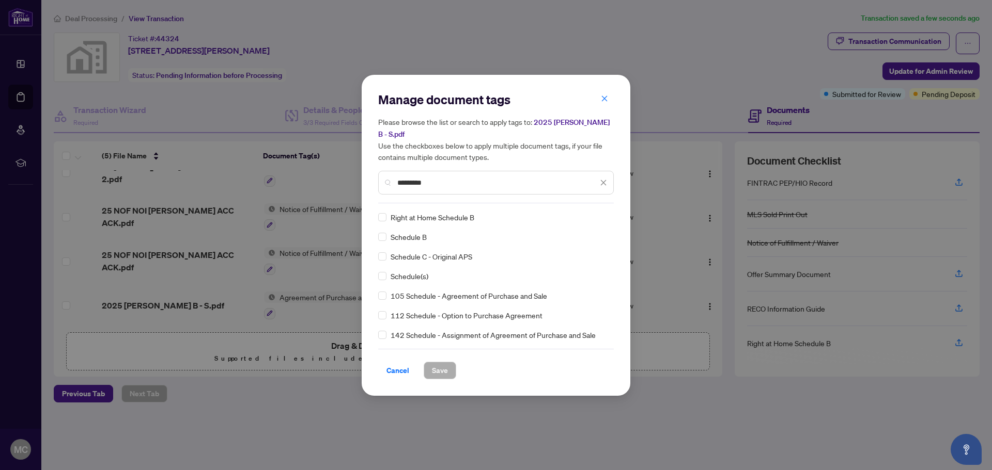
type input "********"
click at [442, 370] on span "Save" at bounding box center [440, 371] width 16 height 17
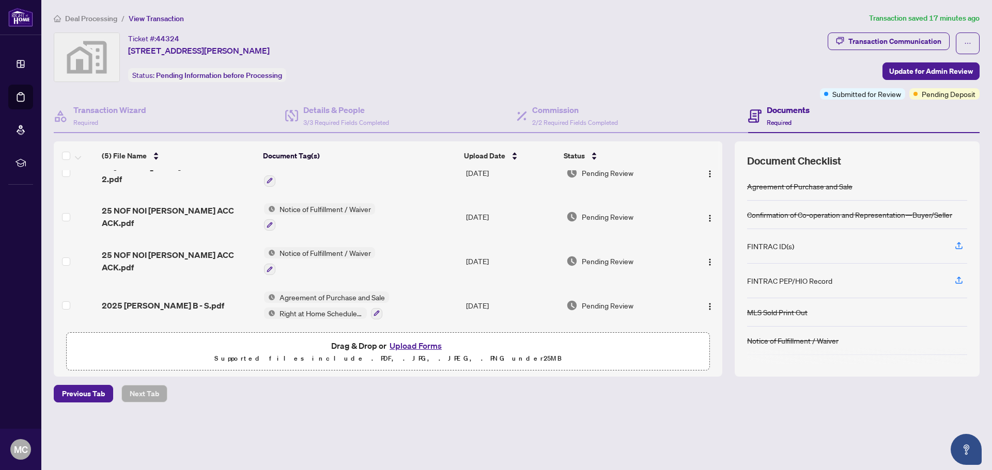
click at [371, 308] on button "button" at bounding box center [376, 313] width 11 height 11
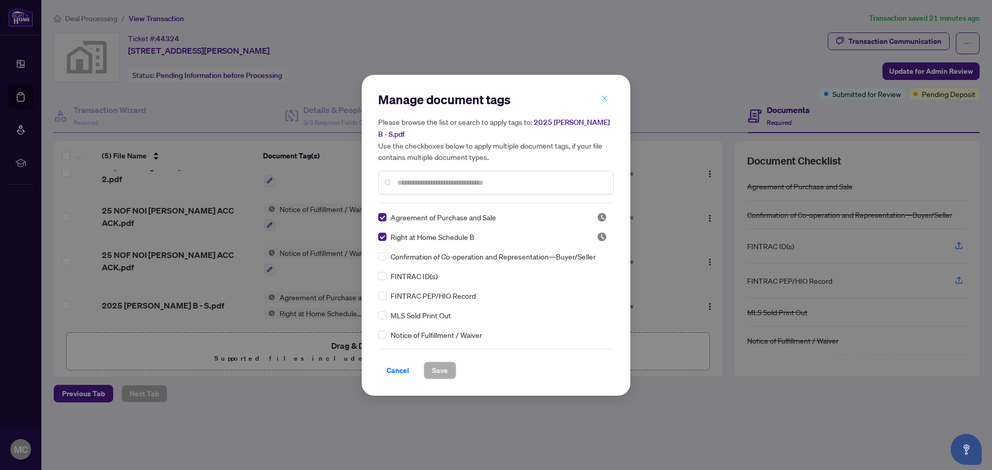
click at [603, 96] on icon "close" at bounding box center [604, 98] width 7 height 7
